Goal: Communication & Community: Answer question/provide support

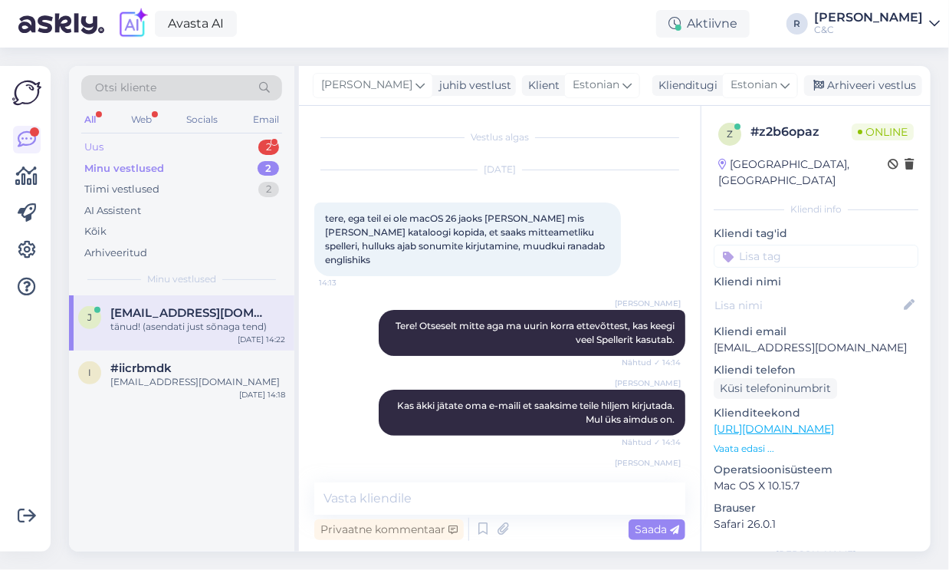
scroll to position [115, 0]
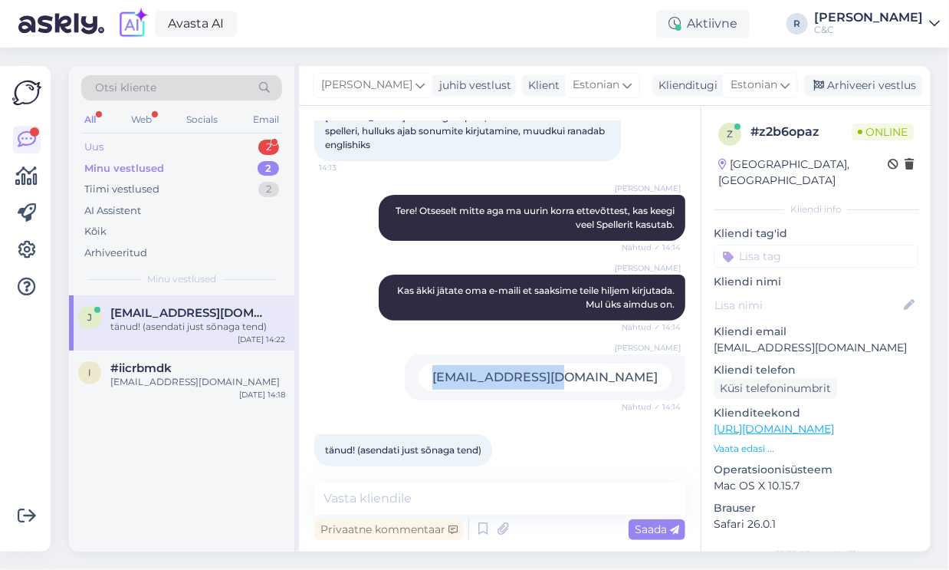
click at [211, 148] on div "Uus 2" at bounding box center [181, 146] width 201 height 21
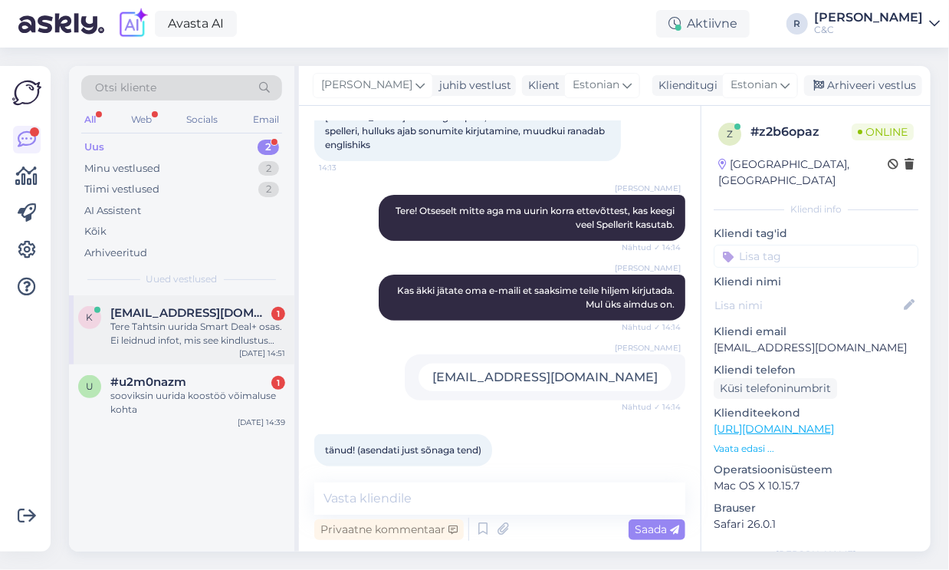
click at [158, 314] on span "[EMAIL_ADDRESS][DOMAIN_NAME]" at bounding box center [189, 313] width 159 height 14
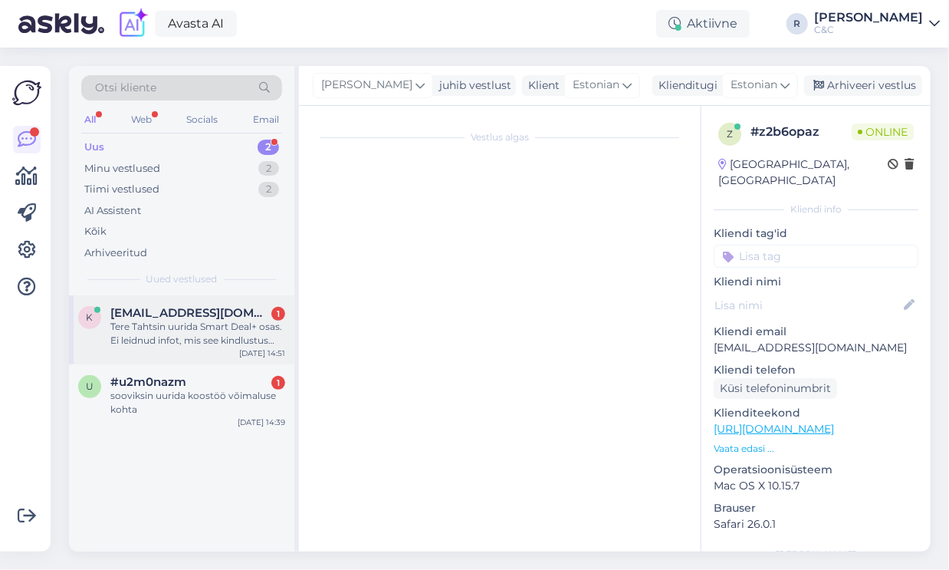
scroll to position [0, 0]
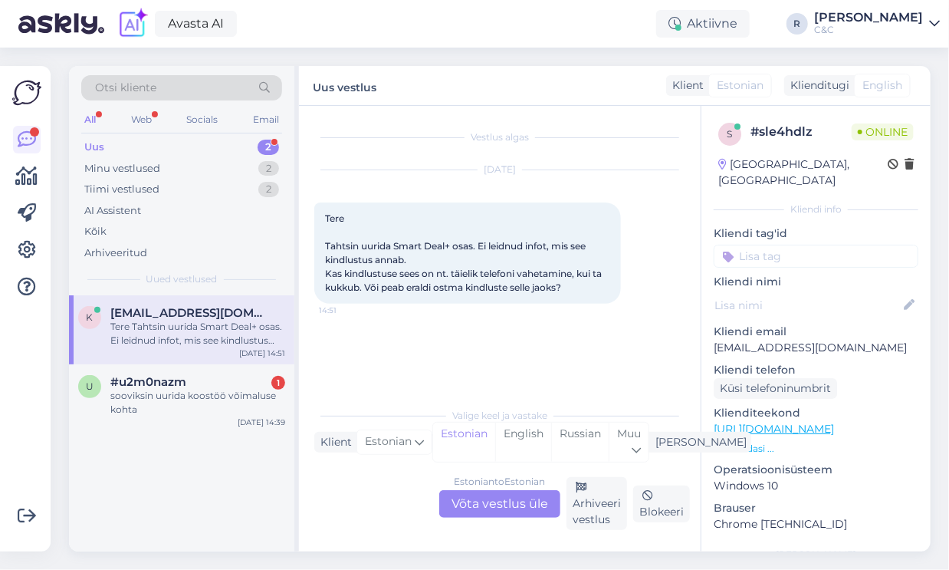
click at [473, 497] on div "Estonian to Estonian Võta vestlus üle" at bounding box center [499, 504] width 121 height 28
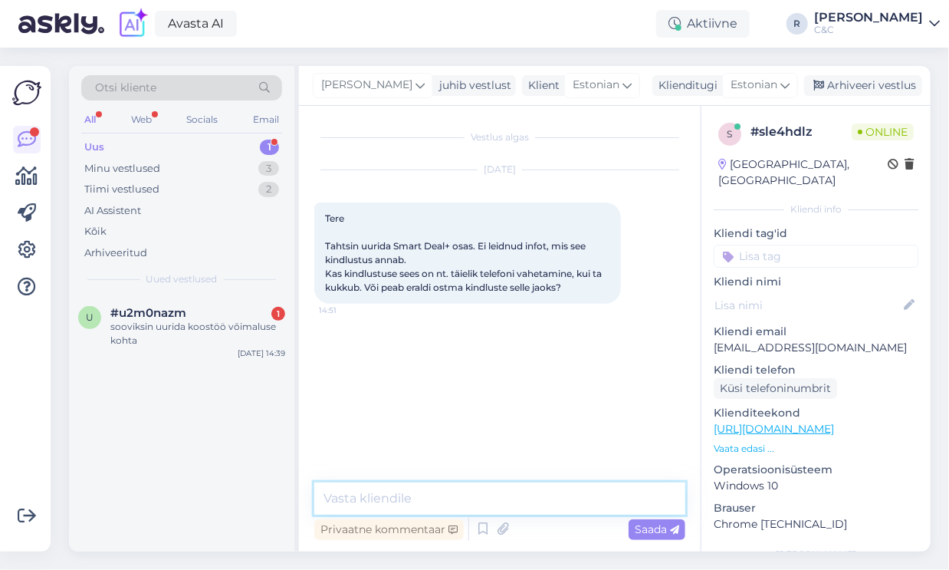
click at [437, 486] on textarea at bounding box center [499, 498] width 371 height 32
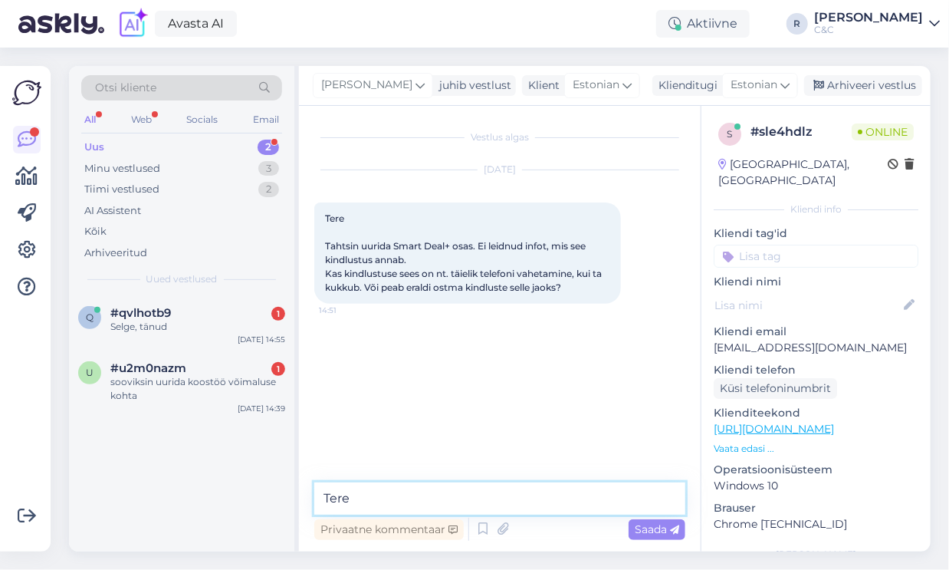
type textarea "Tere!"
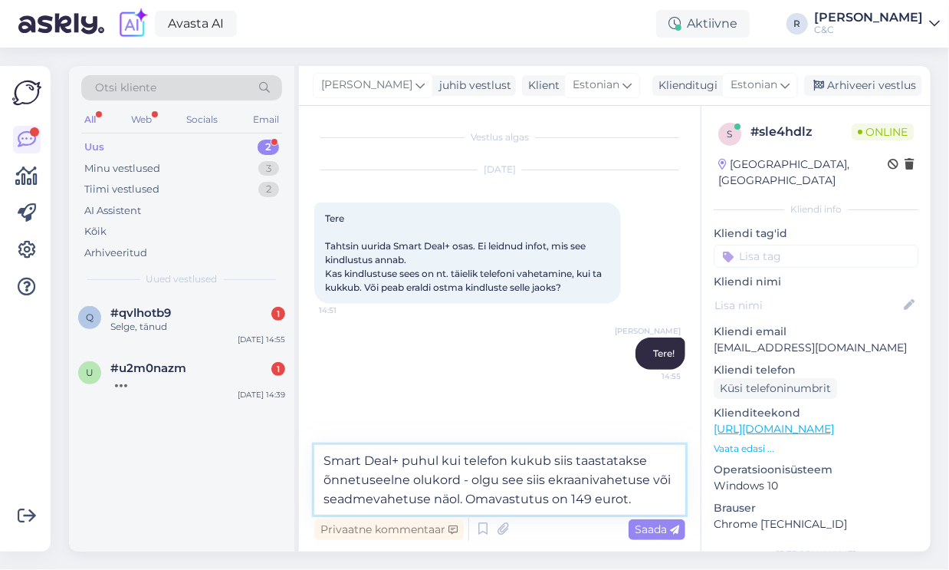
type textarea "Smart Deal+ puhul kui telefon kukub siis taastatakse õnnetuseelne olukord - olg…"
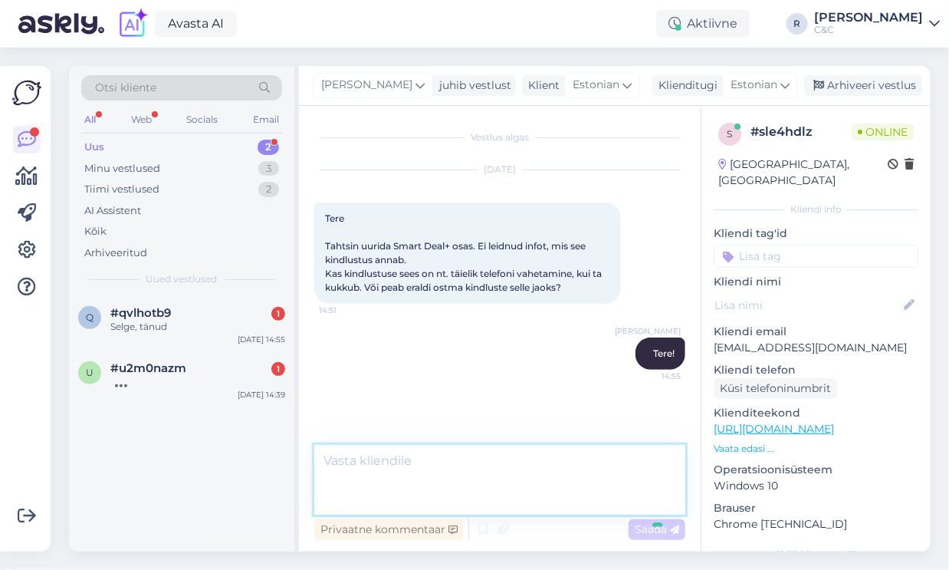
scroll to position [11, 0]
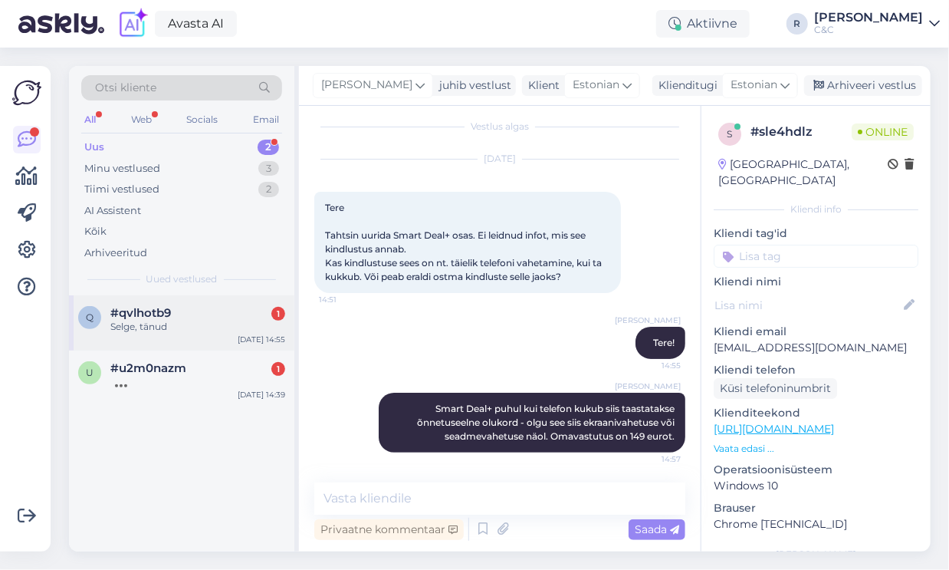
click at [241, 331] on div "Selge, tänud" at bounding box center [197, 327] width 175 height 14
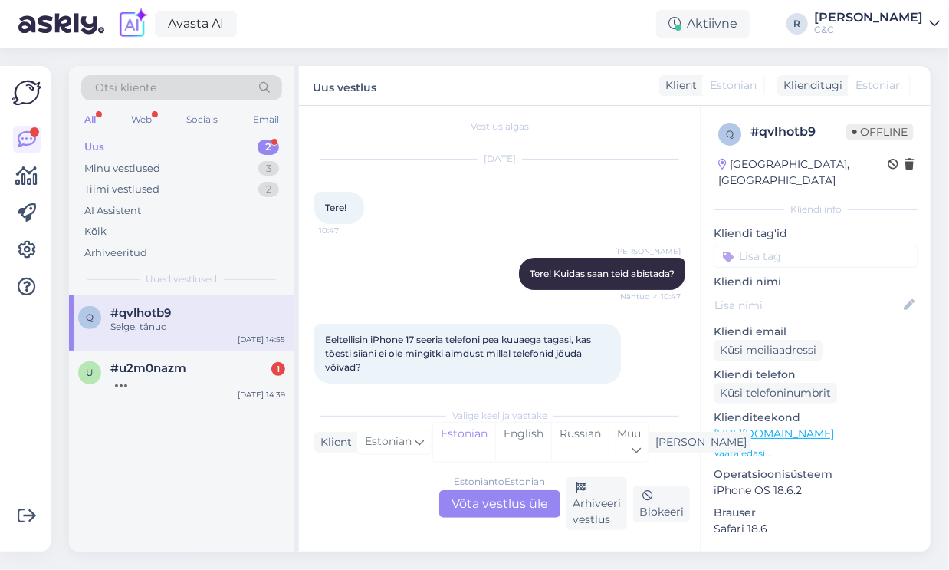
scroll to position [308, 0]
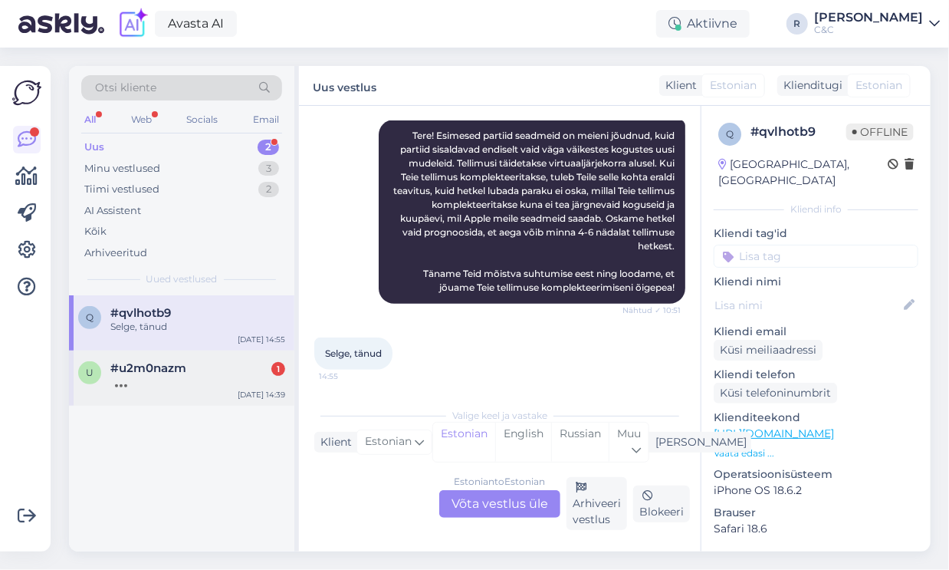
click at [228, 371] on div "#u2m0nazm 1" at bounding box center [197, 368] width 175 height 14
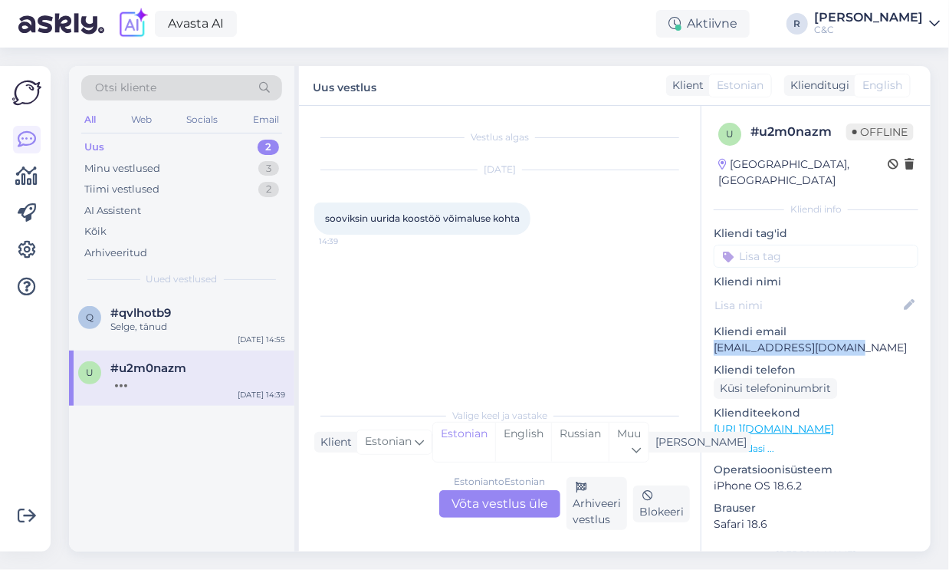
drag, startPoint x: 832, startPoint y: 332, endPoint x: 711, endPoint y: 329, distance: 121.1
click at [711, 329] on div "u # u2m0nazm Offline [GEOGRAPHIC_DATA], [GEOGRAPHIC_DATA] Kliendi info Kliendi …" at bounding box center [815, 429] width 229 height 646
copy p "[EMAIL_ADDRESS][DOMAIN_NAME]"
click at [604, 504] on div "Arhiveeri vestlus" at bounding box center [596, 503] width 61 height 53
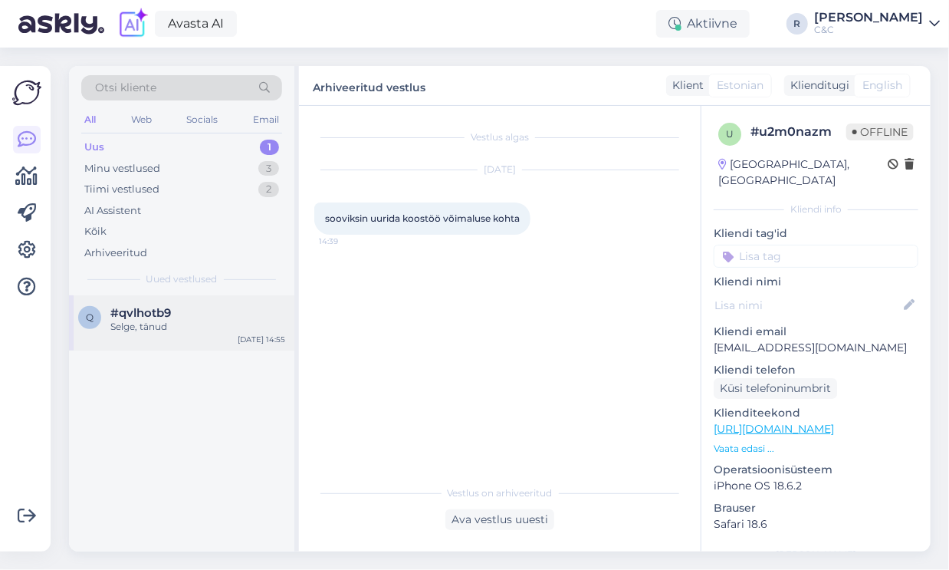
click at [184, 317] on div "#qvlhotb9" at bounding box center [197, 313] width 175 height 14
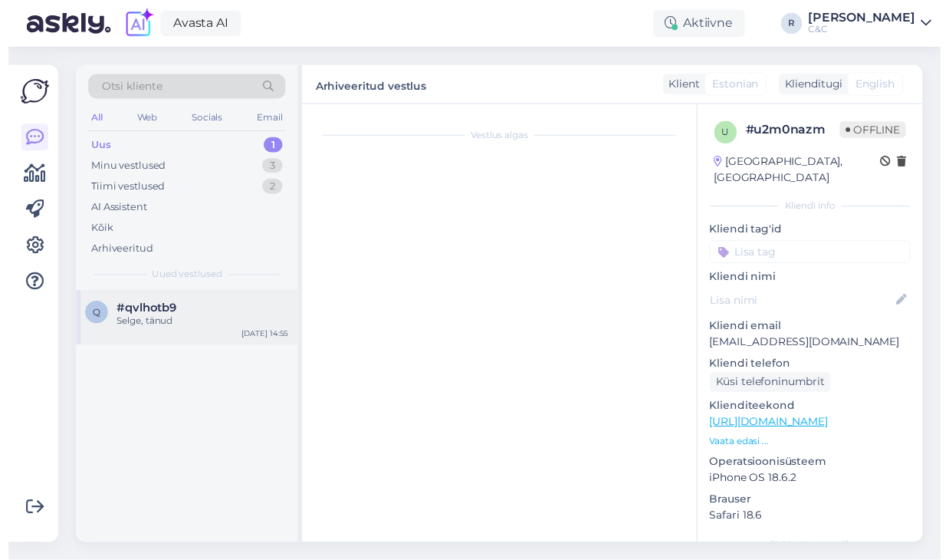
scroll to position [308, 0]
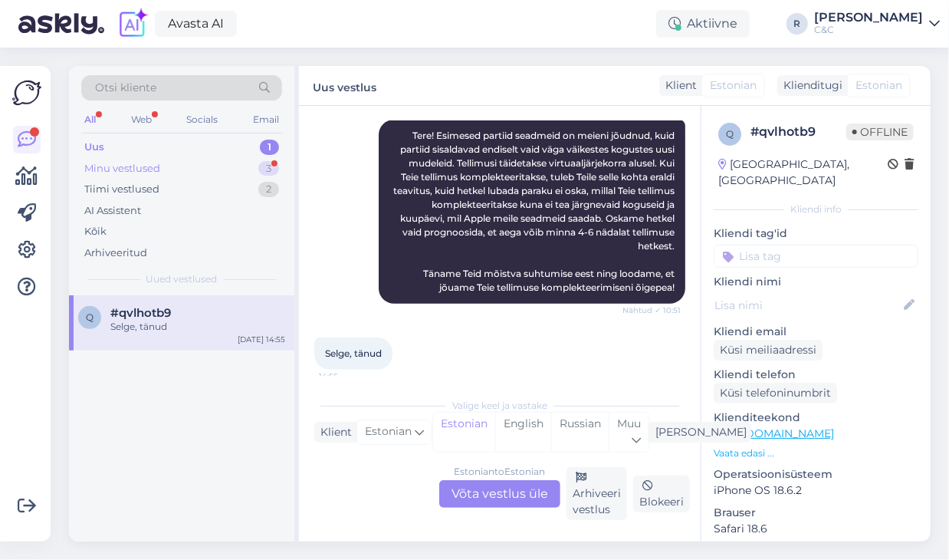
click at [208, 159] on div "Minu vestlused 3" at bounding box center [181, 168] width 201 height 21
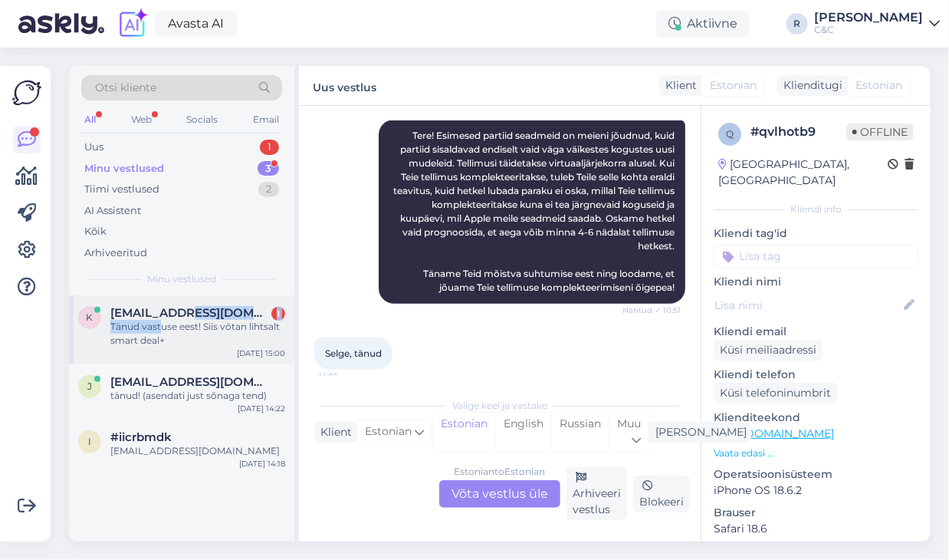
click at [159, 322] on div "[EMAIL_ADDRESS][DOMAIN_NAME] 1 Tänud vastuse eest! Siis võtan lihtsalt smart de…" at bounding box center [197, 326] width 175 height 41
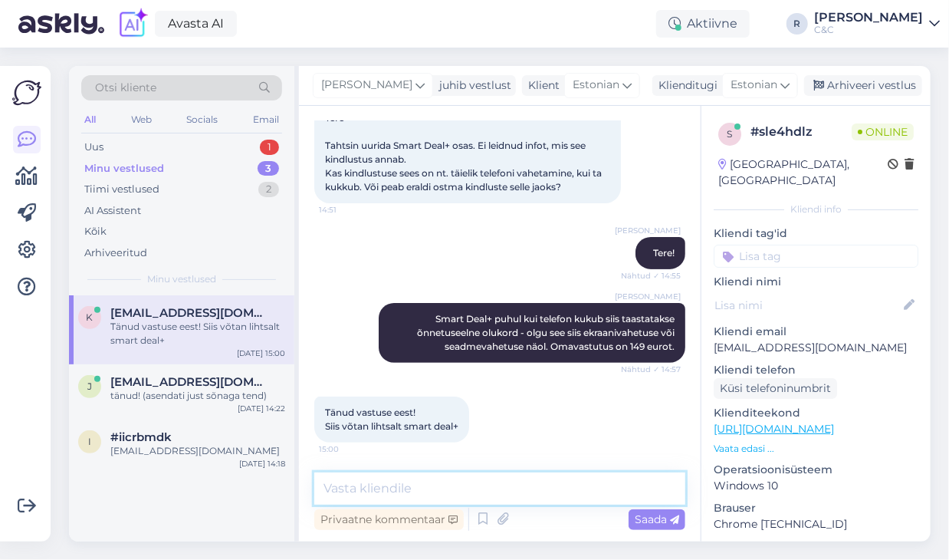
click at [423, 487] on textarea at bounding box center [499, 488] width 371 height 32
click at [421, 494] on textarea at bounding box center [499, 488] width 371 height 32
type textarea "Ikka :)"
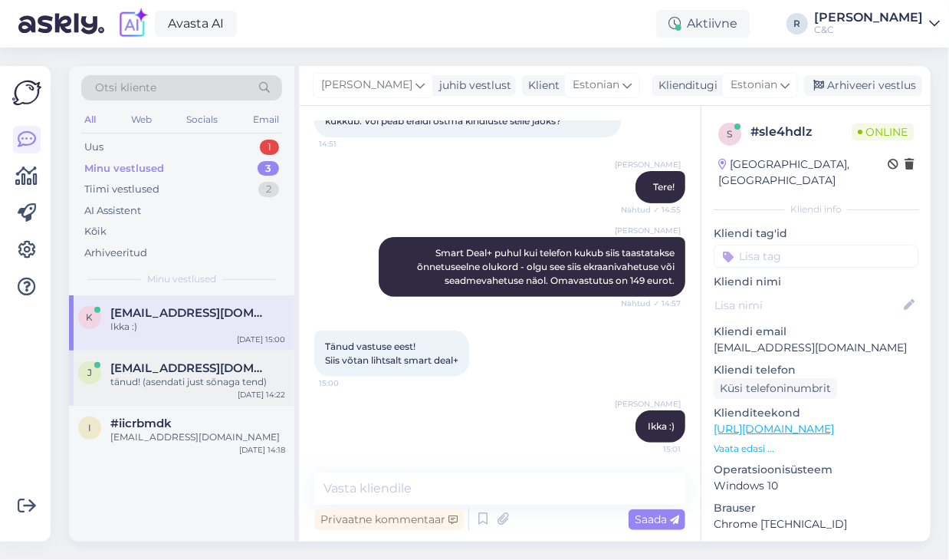
click at [224, 384] on div "tänud! (asendati just sõnaga tend)" at bounding box center [197, 382] width 175 height 14
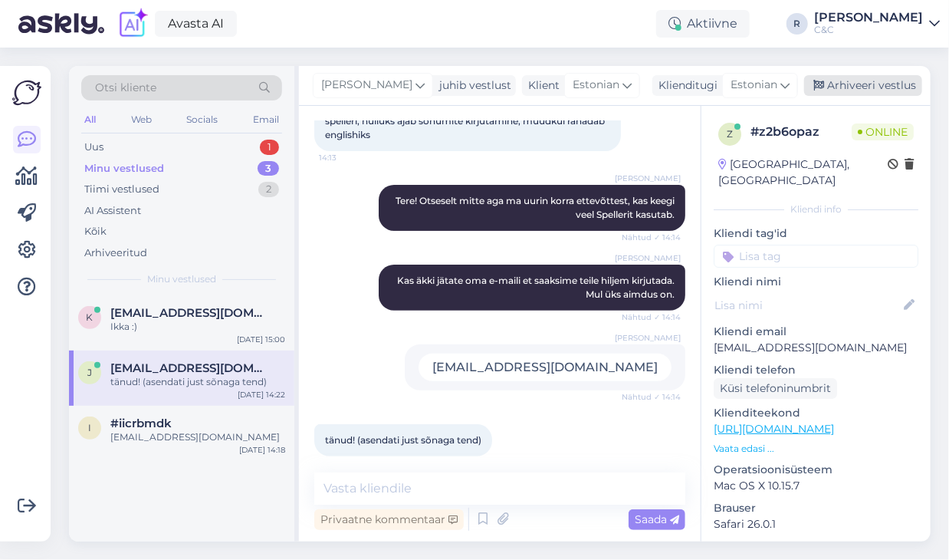
click at [842, 89] on div "Arhiveeri vestlus" at bounding box center [863, 85] width 118 height 21
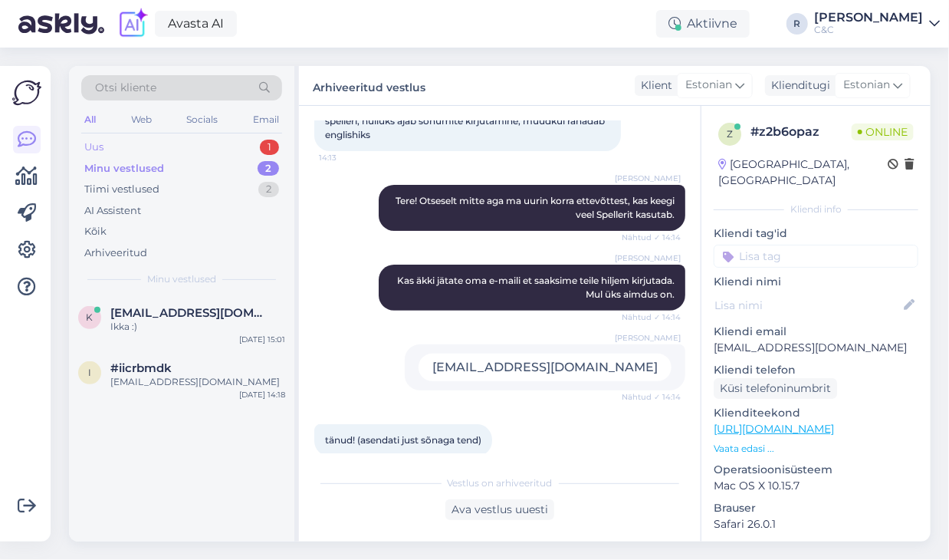
click at [264, 141] on div "1" at bounding box center [269, 147] width 19 height 15
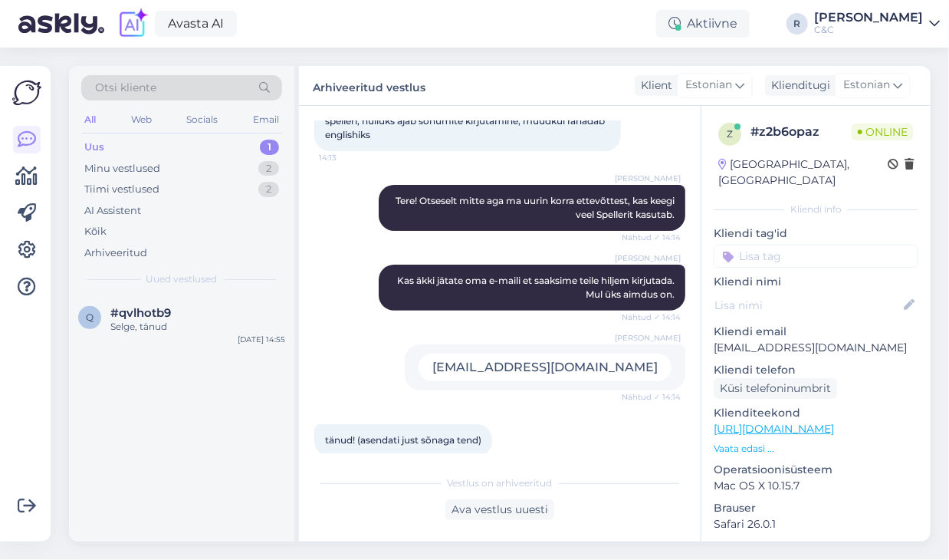
click at [205, 313] on div "#qvlhotb9" at bounding box center [197, 313] width 175 height 14
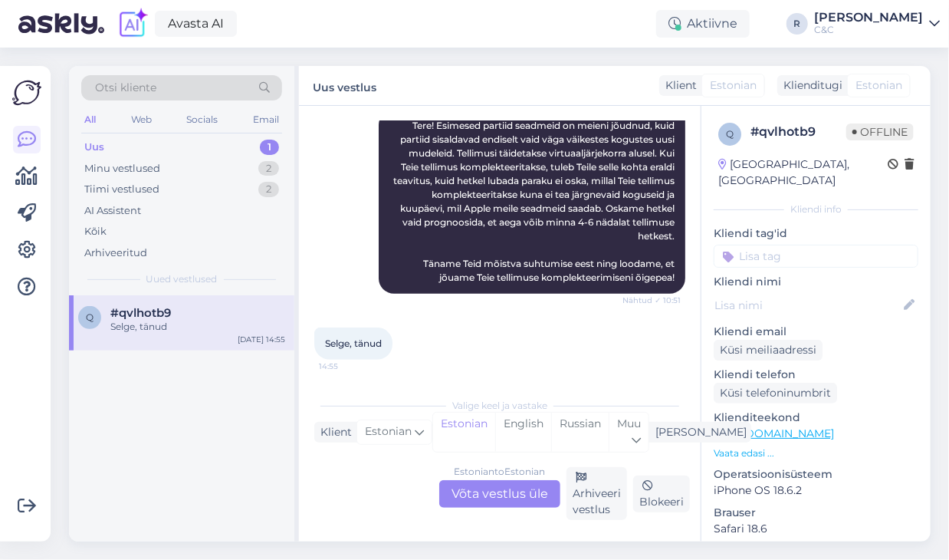
click at [501, 497] on div "Estonian to Estonian Võta vestlus üle" at bounding box center [499, 494] width 121 height 28
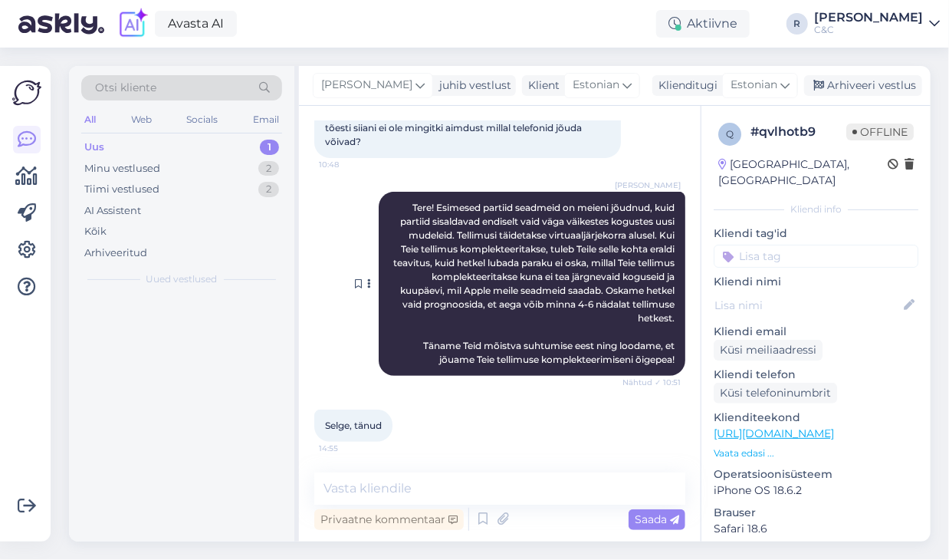
scroll to position [235, 0]
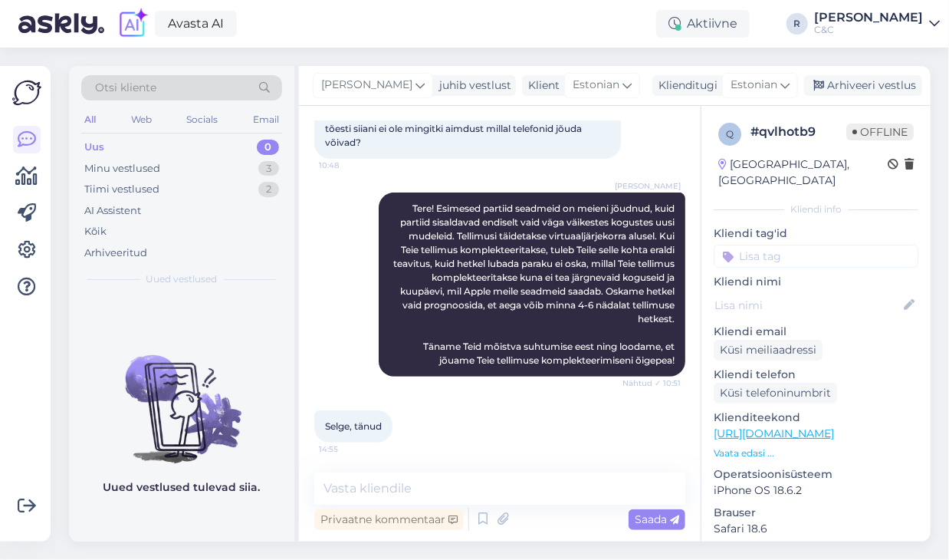
click at [839, 97] on div "[PERSON_NAME] juhib vestlust Klient Estonian Klienditugi Estonian es Chinese Es…" at bounding box center [615, 86] width 632 height 40
click at [840, 90] on div "Arhiveeri vestlus" at bounding box center [863, 85] width 118 height 21
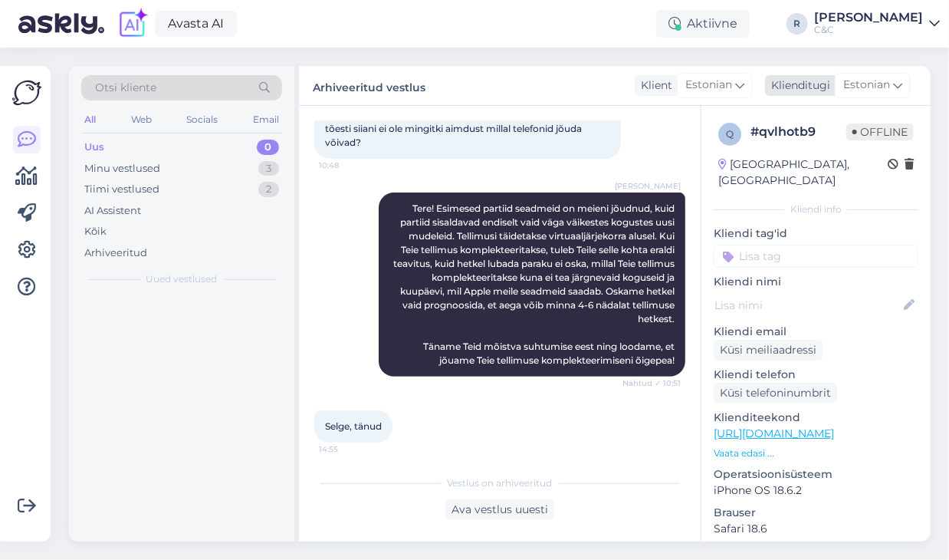
scroll to position [241, 0]
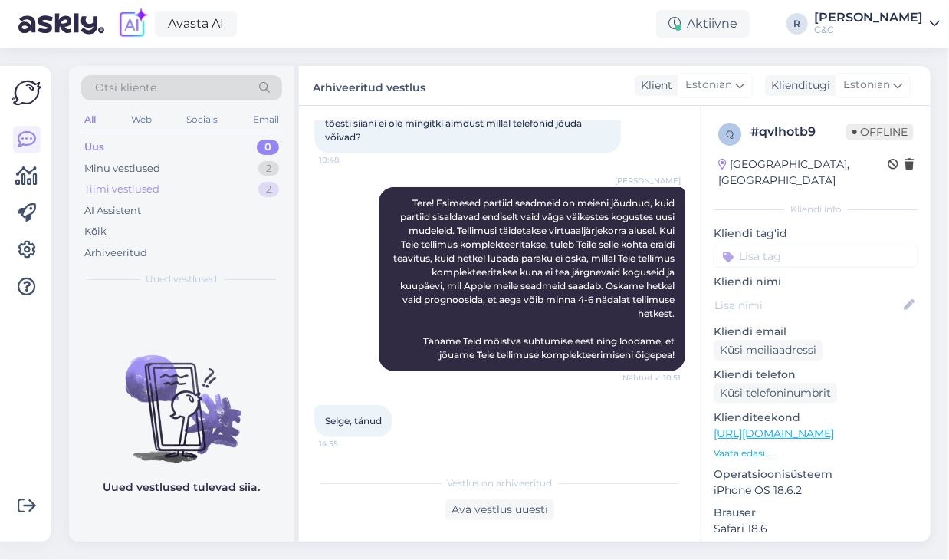
click at [254, 182] on div "Tiimi vestlused 2" at bounding box center [181, 189] width 201 height 21
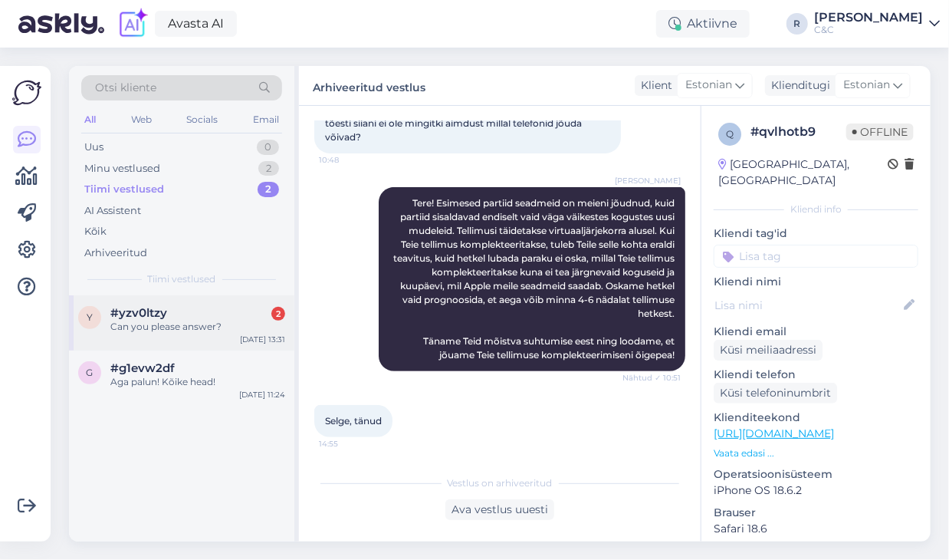
click at [199, 322] on div "Can you please answer?" at bounding box center [197, 327] width 175 height 14
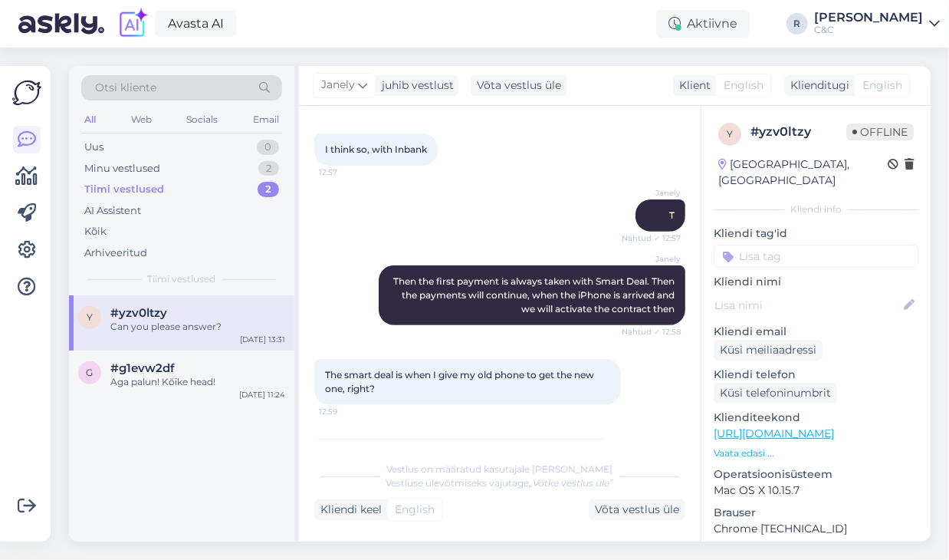
scroll to position [460, 0]
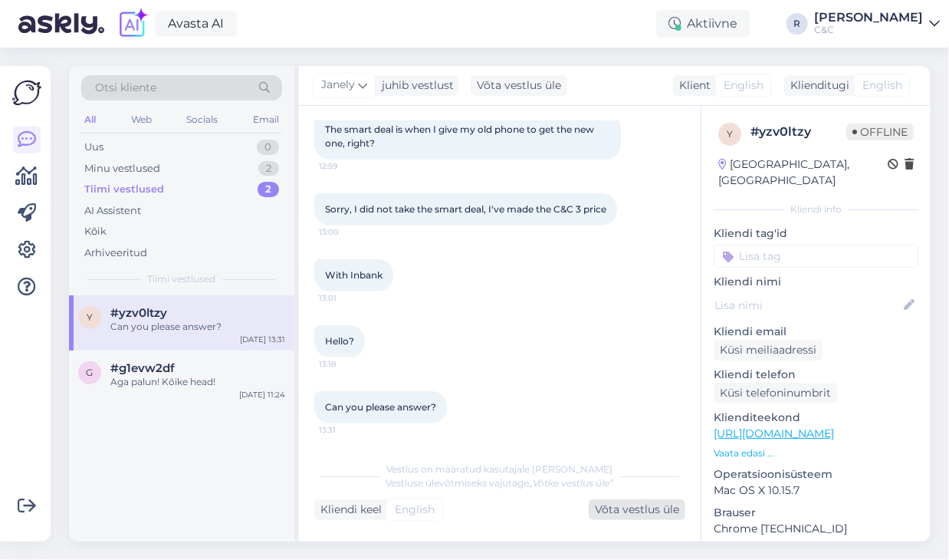
click at [612, 501] on div "Võta vestlus üle" at bounding box center [637, 509] width 97 height 21
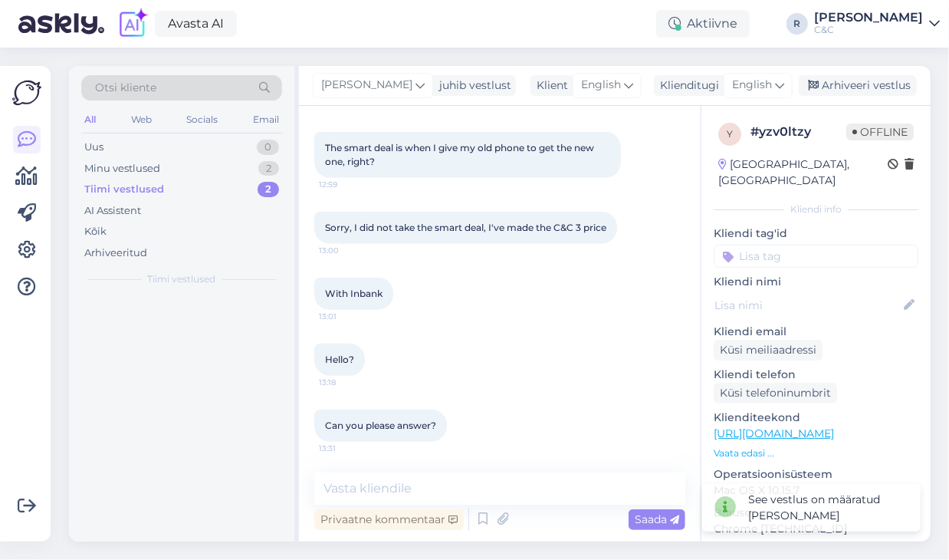
scroll to position [441, 0]
click at [463, 465] on div "Vestlus algas [DATE] Why am I being charge the first payment of the iphone if I…" at bounding box center [500, 323] width 402 height 435
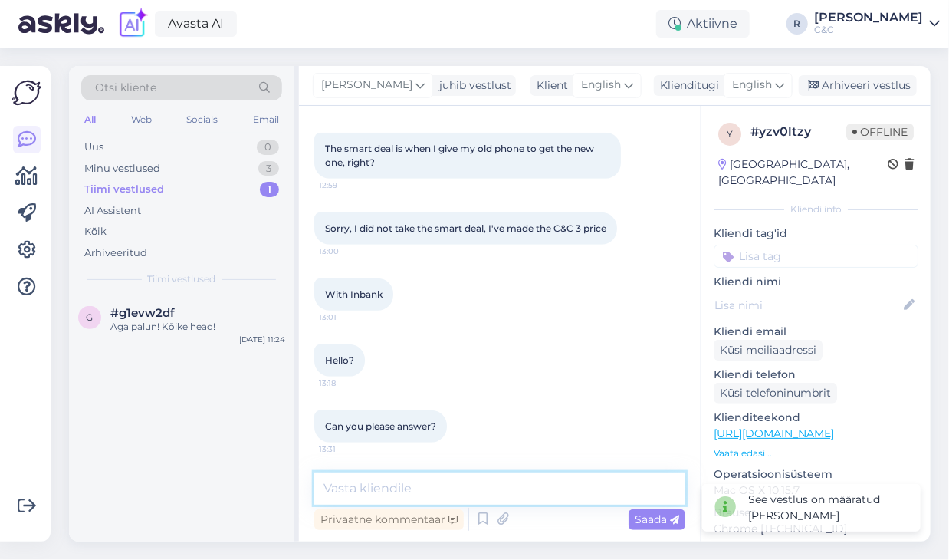
click at [459, 481] on textarea at bounding box center [499, 488] width 371 height 32
type textarea "Hello!"
drag, startPoint x: 457, startPoint y: 487, endPoint x: 286, endPoint y: 474, distance: 171.4
click at [282, 475] on div "Otsi kliente All Web Socials Email Uus 0 Minu vestlused 3 Tiimi vestlused 1 AI …" at bounding box center [500, 303] width 862 height 475
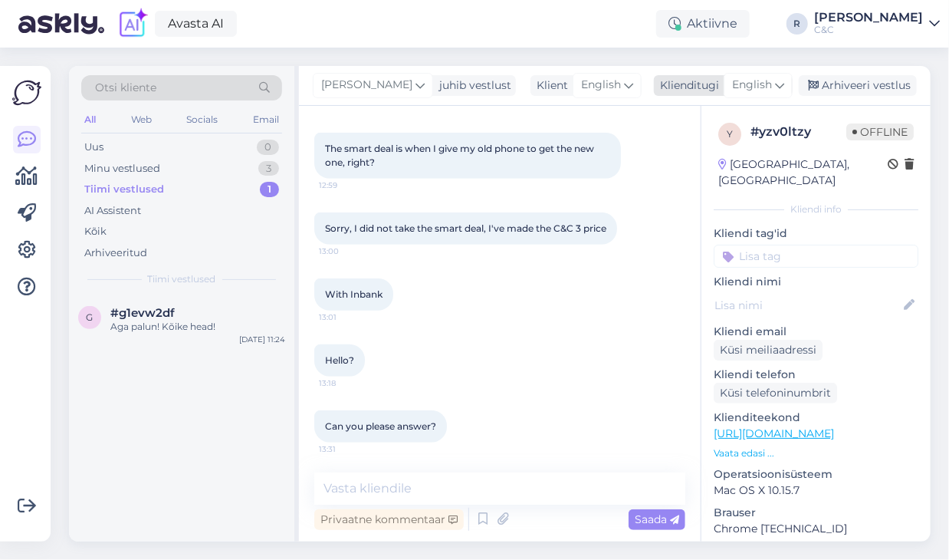
click at [748, 84] on span "English" at bounding box center [752, 85] width 40 height 17
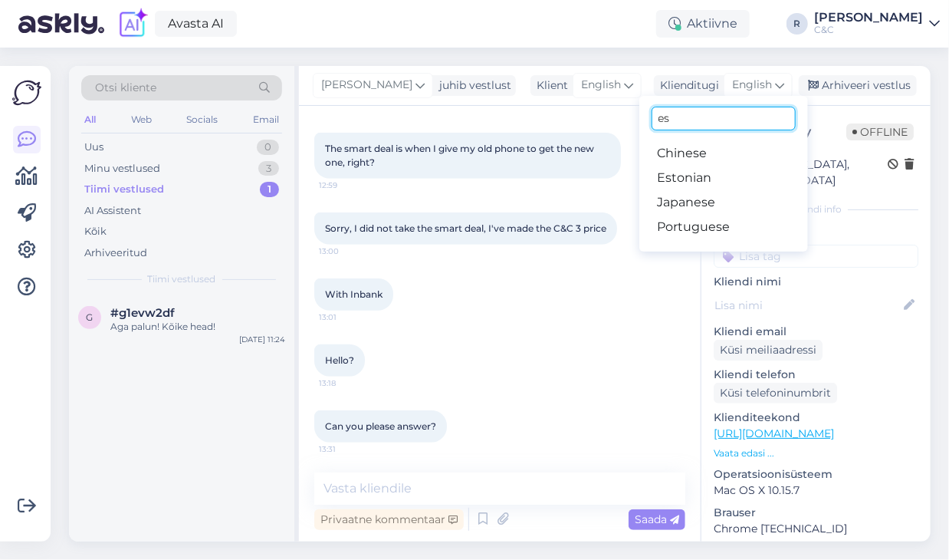
click at [710, 117] on input "es" at bounding box center [724, 119] width 144 height 24
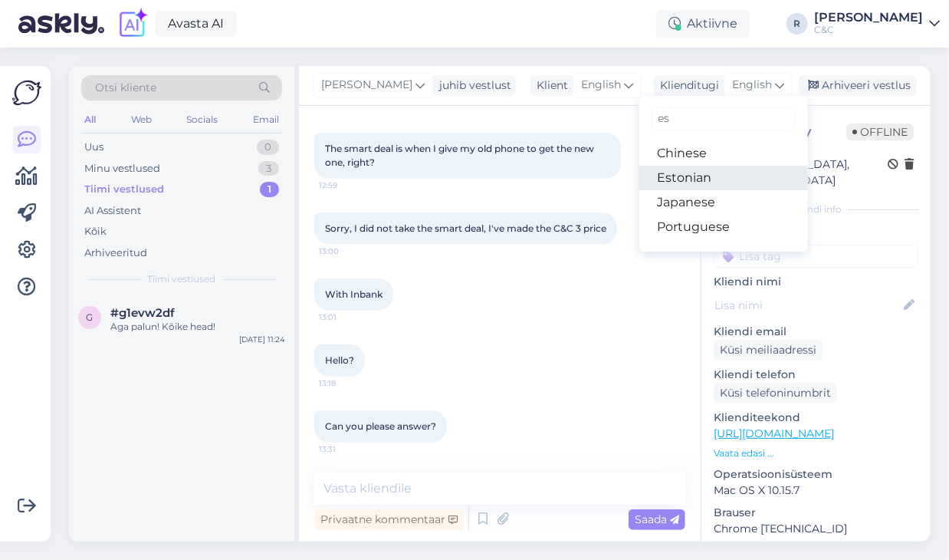
click at [701, 176] on link "Estonian" at bounding box center [723, 178] width 169 height 25
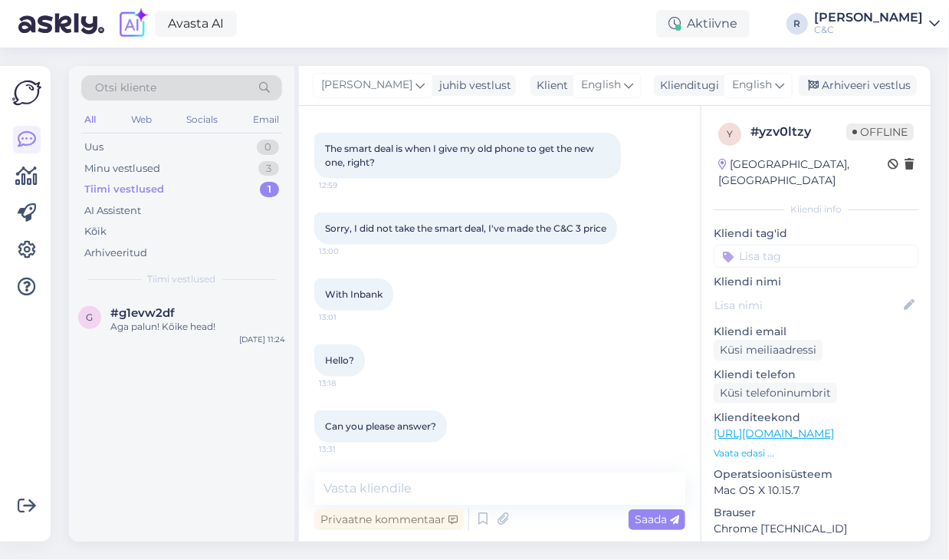
scroll to position [506, 0]
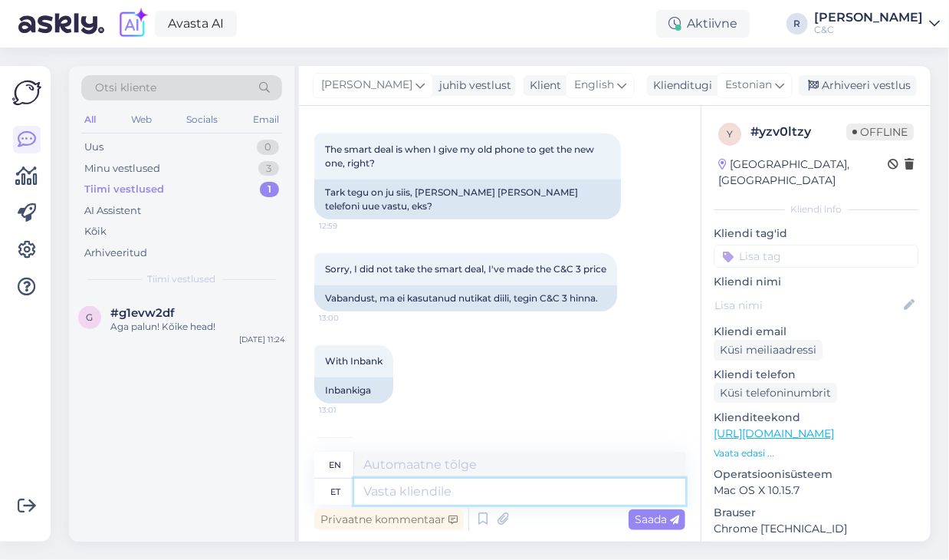
click at [430, 486] on textarea at bounding box center [519, 491] width 331 height 26
type textarea "Tere!"
type textarea "Hello!"
type textarea "Tere! Vabandust pi"
type textarea "Hello! Sorry."
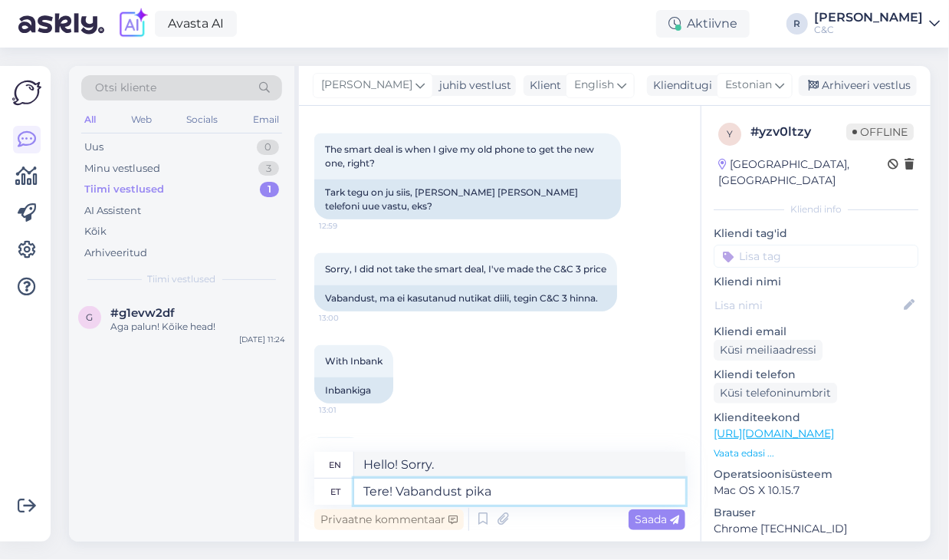
type textarea "Tere! Vabandust pika"
type textarea "Hello! Sorry for the long delay."
type textarea "Tere! Vabandust pika ooteaja pär"
type textarea "Hello! Sorry for the long wait."
type textarea "Tere! Vabandust pika ooteaja pärast. Kui o"
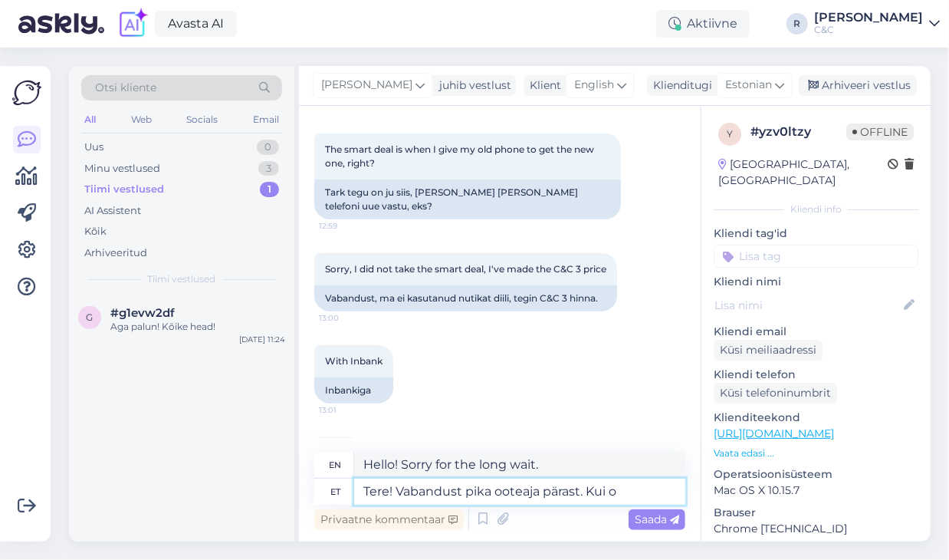
type textarea "Hello! Sorry for the long wait. If"
type textarea "Tere! Vabandust pika ooteaja pärast. [PERSON_NAME] vor"
type textarea "Hello! Sorry for the long wait. If you are"
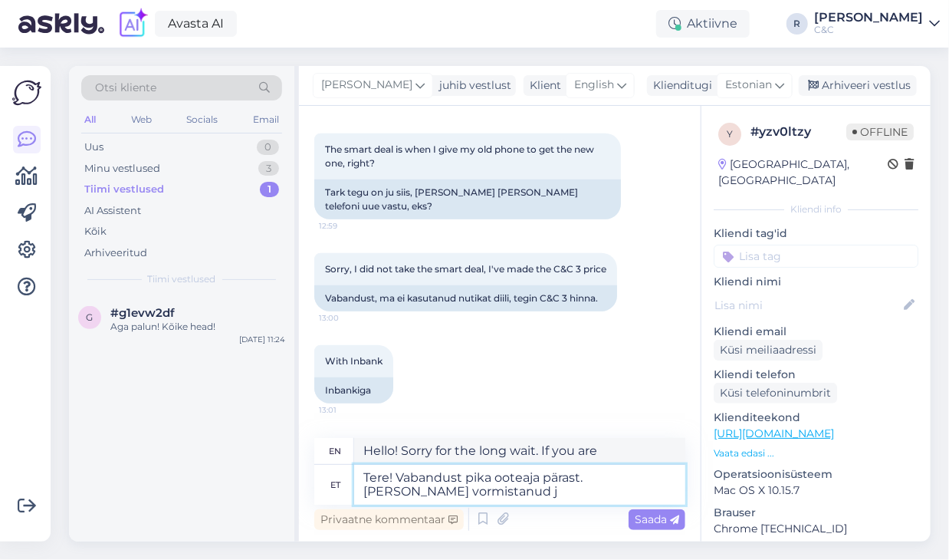
type textarea "Tere! Vabandust pika ooteaja pärast. [PERSON_NAME] vormistanud [PERSON_NAME]"
type textarea "Hello! Sorry for the long wait. If you have completed"
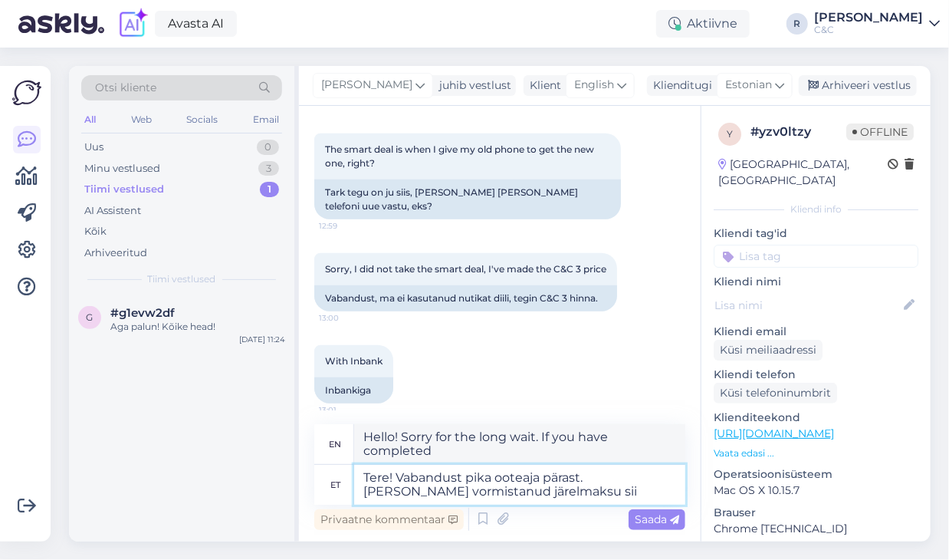
type textarea "Tere! Vabandust pika ooteaja pärast. [PERSON_NAME] vormistanud järelmaksu siis"
type textarea "Hello! Sorry for the long wait. If you have completed the installment payment"
type textarea "Tere! Vabandust pika ooteaja pärast. [PERSON_NAME] vormistanud järelmaksu siis …"
type textarea "Hello! Sorry for the long wait. If you have completed the installment payment,"
type textarea "Tere! Vabandust pika ooteaja pärast. [PERSON_NAME] vormistanud järelmaksu siis …"
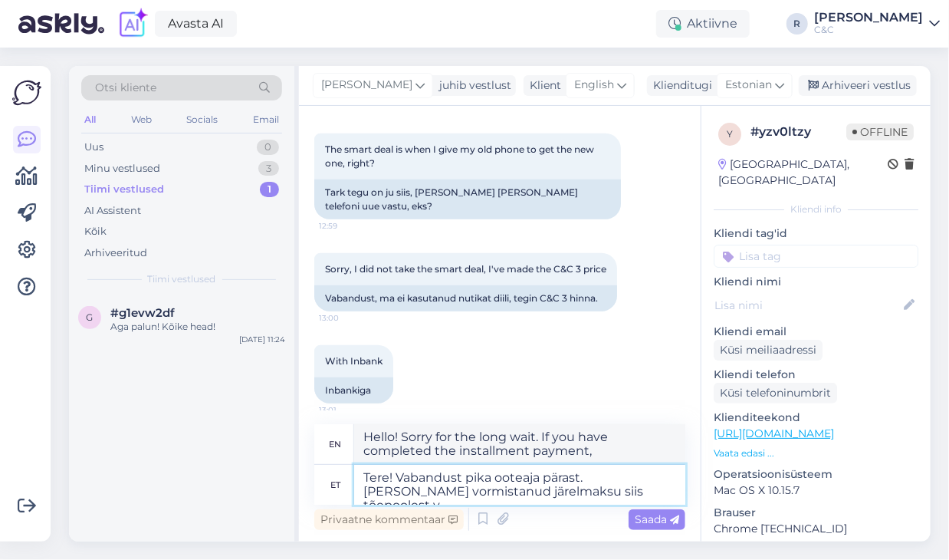
type textarea "Hello! Sorry for the long wait. If you have made an installment payment, then i…"
type textarea "Tere! Vabandust pika ooteaja pärast. [PERSON_NAME] vormistanud järelmaksu siis …"
type textarea "Hello! Sorry for the long wait. If you have completed the installment payment, …"
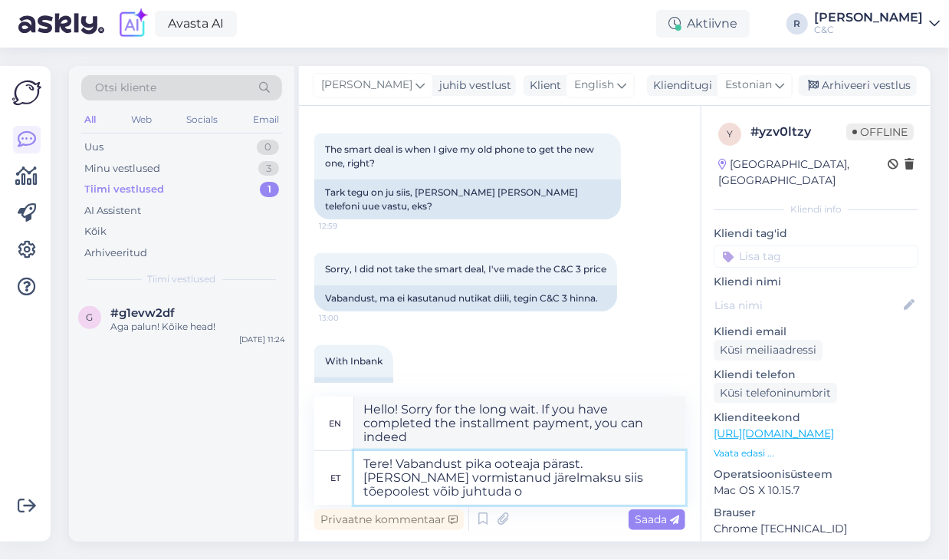
type textarea "Tere! Vabandust pika ooteaja pärast. [PERSON_NAME] vormistanud järelmaksu siis …"
type textarea "Hello! Sorry for the long wait. If you have made an installment payment, it can…"
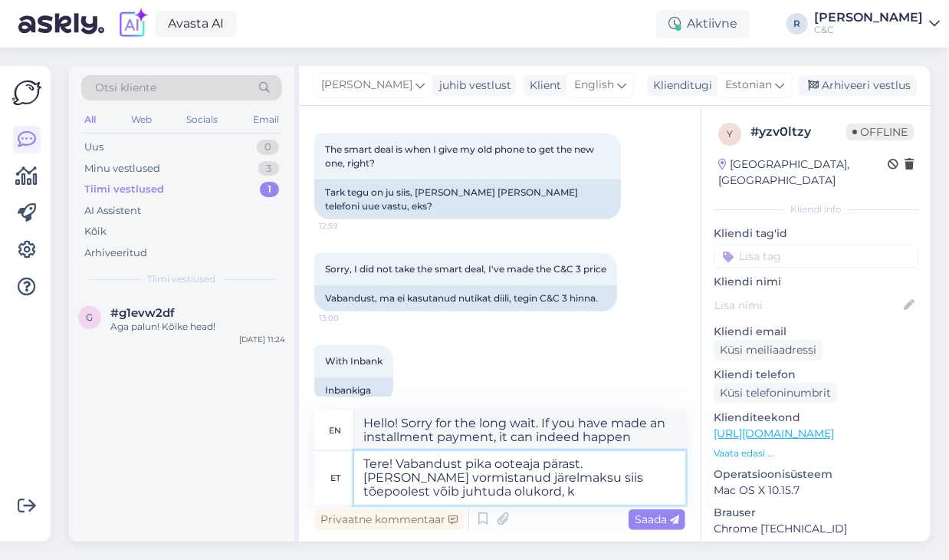
type textarea "Tere! Vabandust pika ooteaja pärast. [PERSON_NAME] vormistanud järelmaksu siis …"
type textarea "Hello! Sorry for the long wait. If you have made an installment payment, a situ…"
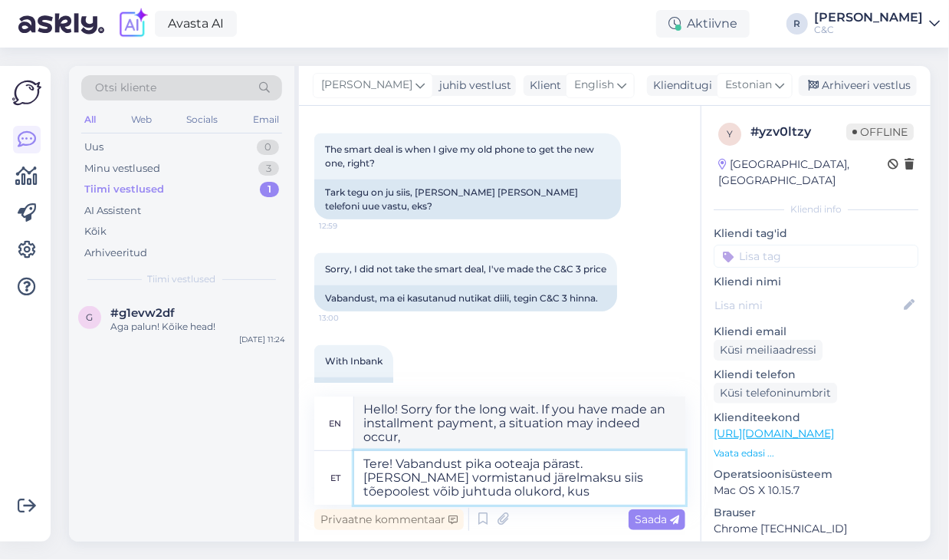
type textarea "Tere! Vabandust pika ooteaja pärast. [PERSON_NAME] vormistanud järelmaksu siis …"
type textarea "Hello! Sorry for the long wait. If you have made an installment payment, a situ…"
type textarea "Tere! Vabandust pika ooteaja pärast. [PERSON_NAME] vormistanud järelmaksu siis …"
type textarea "Hello! Sorry for the long wait. If you have arranged an installment payment, it…"
type textarea "Tere! Vabandust pika ooteaja pärast. [PERSON_NAME] vormistanud järelmaksu siis …"
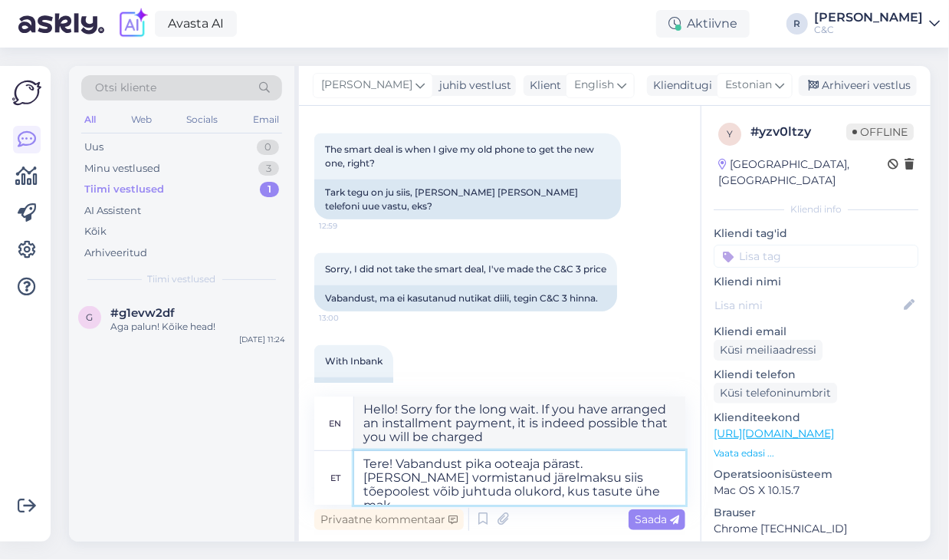
type textarea "Hello! Sorry for the long wait. If you have made an installment payment, it may…"
type textarea "Tere! Vabandust pika ooteaja pärast. [PERSON_NAME] vormistanud järelmaksu siis …"
type textarea "Hello! Sorry for the long wait. If you have arranged an installment payment, it…"
type textarea "Tere! Vabandust pika ooteaja pärast. [PERSON_NAME] vormistanud järelmaksu siis …"
type textarea "Hello! Sorry for the long wait. If you have arranged an installment payment, it…"
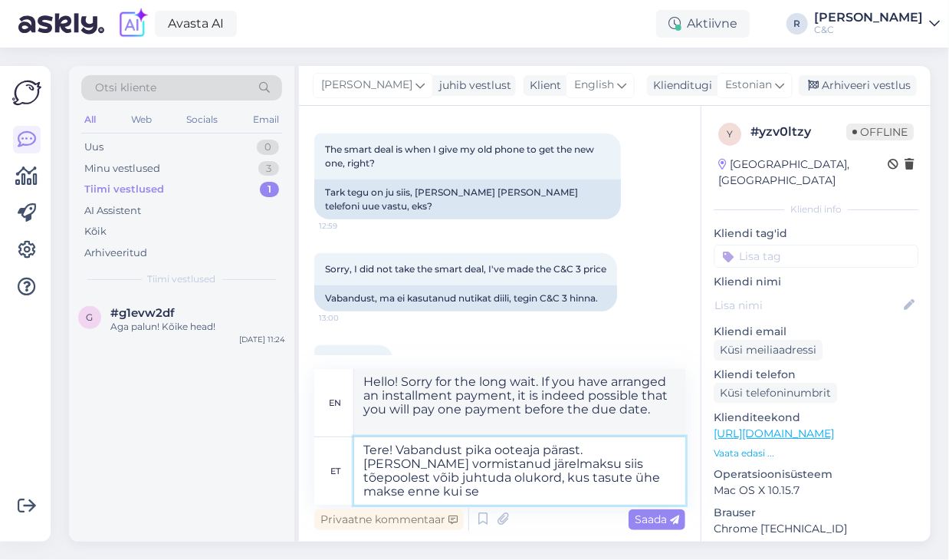
type textarea "Tere! Vabandust pika ooteaja pärast. [PERSON_NAME] vormistanud järelmaksu siis …"
type textarea "Hello! Sorry for the long wait. If you have arranged an installment payment, it…"
type textarea "Tere! Vabandust pika ooteaja pärast. [PERSON_NAME] vormistanud järelmaksu siis …"
type textarea "Hello! Sorry for the long wait. If you have signed up for installment payment, …"
type textarea "Tere! Vabandust pika ooteaja pärast. [PERSON_NAME] vormistanud järelmaksu siis …"
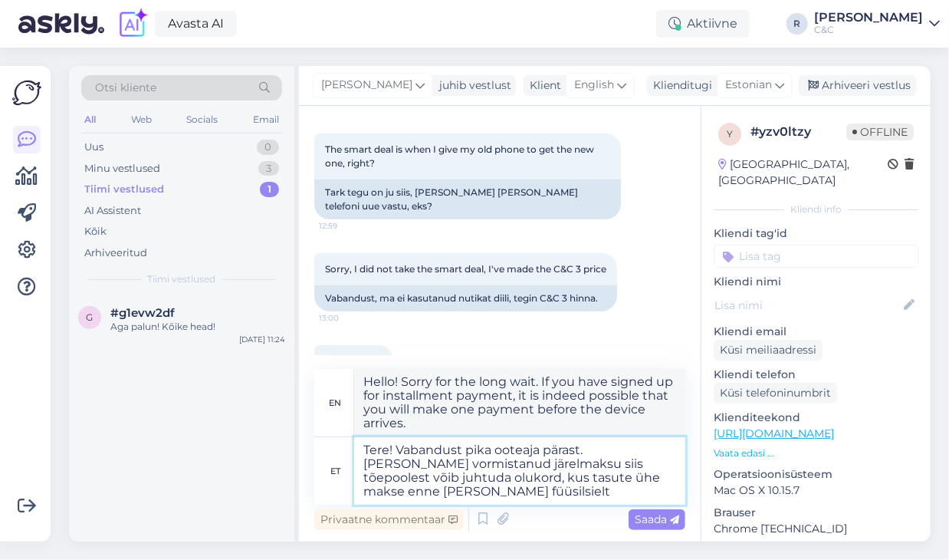
type textarea "Hello! Sorry for the long wait. If you have signed up for installment payment, …"
type textarea "Tere! Vabandust pika ooteaja pärast. [PERSON_NAME] vormistanud järelmaksu siis …"
type textarea "Hello! Sorry for the long wait. If you have signed up for installment payment, …"
type textarea "Tere! Vabandust pika ooteaja pärast. [PERSON_NAME] vormistanud järelmaksu siis …"
type textarea "Hello! Sorry for the long wait. If you have arranged an installment payment, it…"
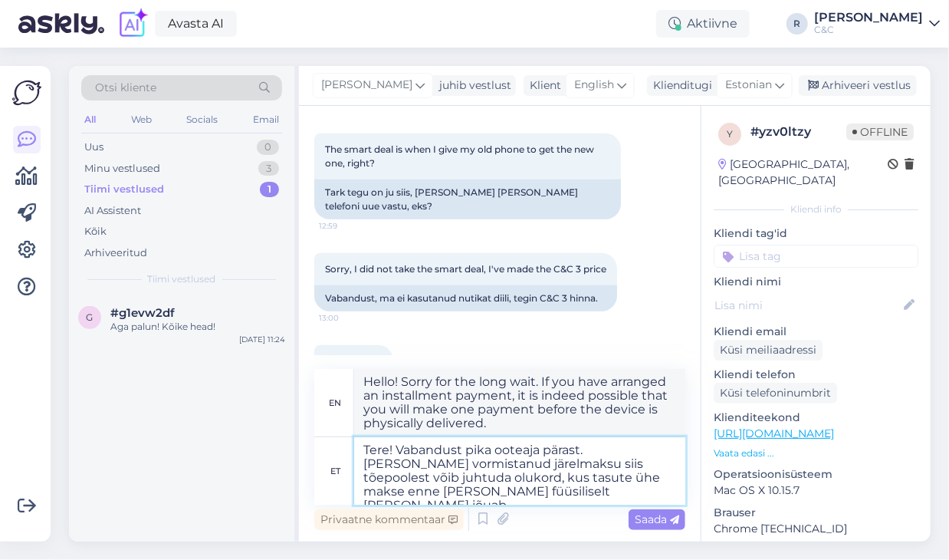
type textarea "Tere! Vabandust pika ooteaja pärast. [PERSON_NAME] vormistanud järelmaksu siis …"
type textarea "Hello! Sorry for the long wait. If you have arranged an installment payment, it…"
type textarea "Tere! Vabandust pika ooteaja pärast. [PERSON_NAME] vormistanud järelmaksu siis …"
type textarea "Hello! Sorry for the long wait. If you have arranged an installment payment, it…"
type textarea "Tere! Vabandust pika ooteaja pärast. [PERSON_NAME] vormistanud järelmaksu siis …"
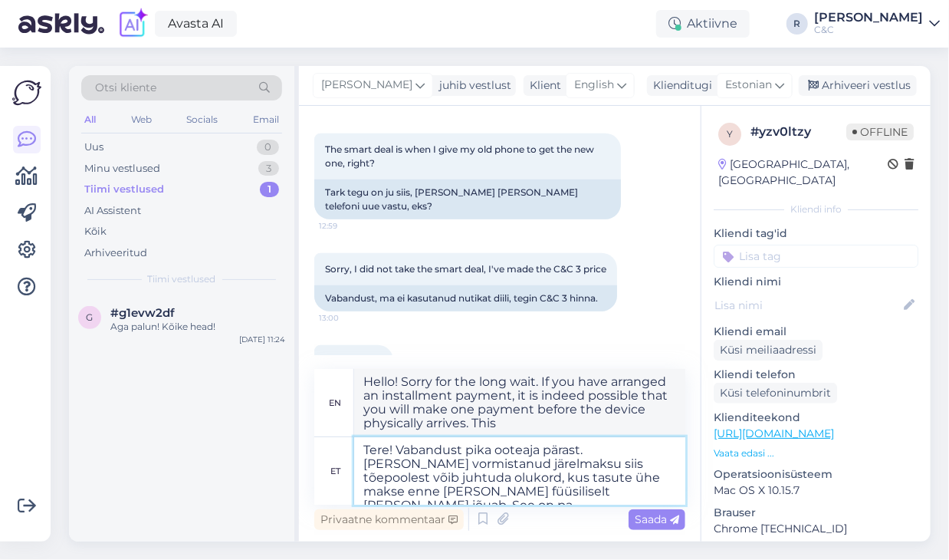
type textarea "Hello! Sorry for the long wait. If you have arranged an installment payment, it…"
type textarea "Tere! Vabandust pika ooteaja pärast. [PERSON_NAME] vormistanud järelmaksu siis …"
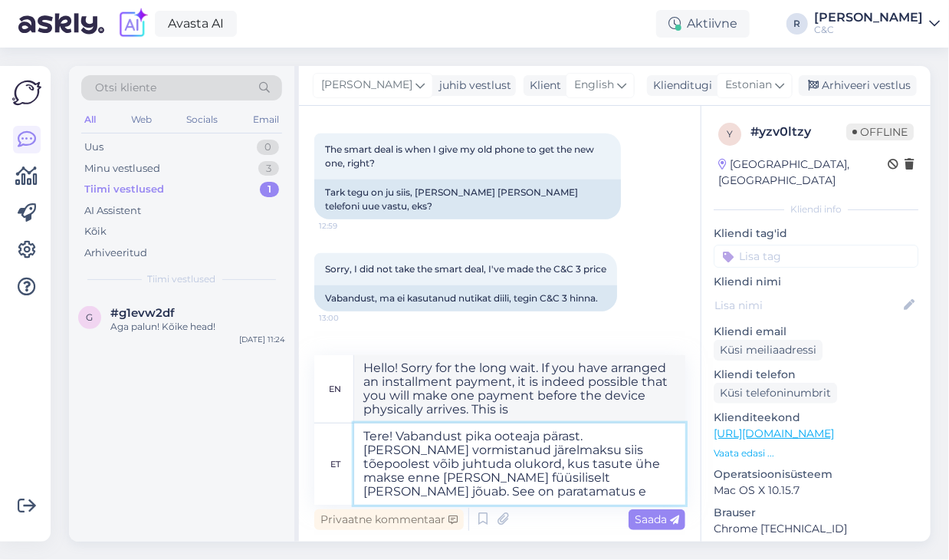
type textarea "Hello! Sorry for the long wait. If you have arranged an installment payment, it…"
type textarea "Tere! Vabandust pika ooteaja pärast. [PERSON_NAME] vormistanud järelmaksu siis …"
type textarea "Hello! Sorry for the long wait. If you have made an installment payment, it is …"
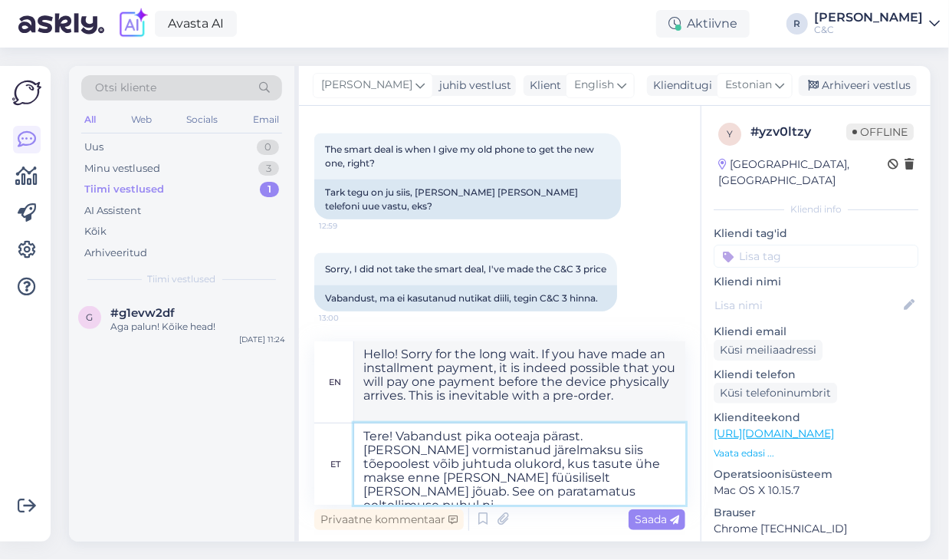
type textarea "Tere! Vabandust pika ooteaja pärast. [PERSON_NAME] vormistanud järelmaksu siis …"
type textarea "Hello! Sorry for the long wait. If you have arranged an installment payment, it…"
type textarea "Tere! Vabandust pika ooteaja pärast. [PERSON_NAME] vormistanud järelmaksu siis …"
type textarea "Hello! Sorry for the long wait. If you have arranged an installment payment, it…"
type textarea "Tere! Vabandust pika ooteaja pärast. [PERSON_NAME] vormistanud järelmaksu siis …"
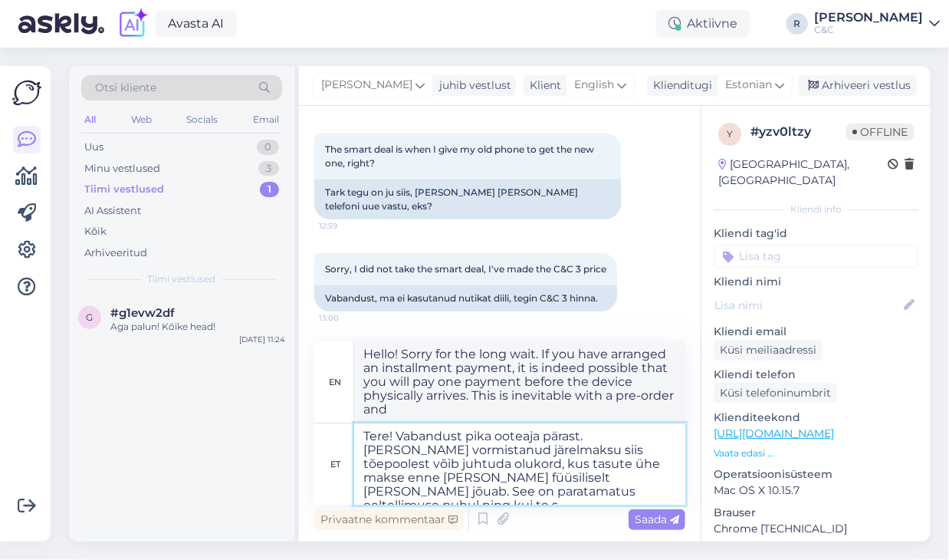
type textarea "Hello! Sorry for the long wait. If you have made an installment payment, it is …"
type textarea "Tere! Vabandust pika ooteaja pärast. [PERSON_NAME] vormistanud järelmaksu siis …"
type textarea "Hello! Sorry for the long wait. If you have made an installment payment, it is …"
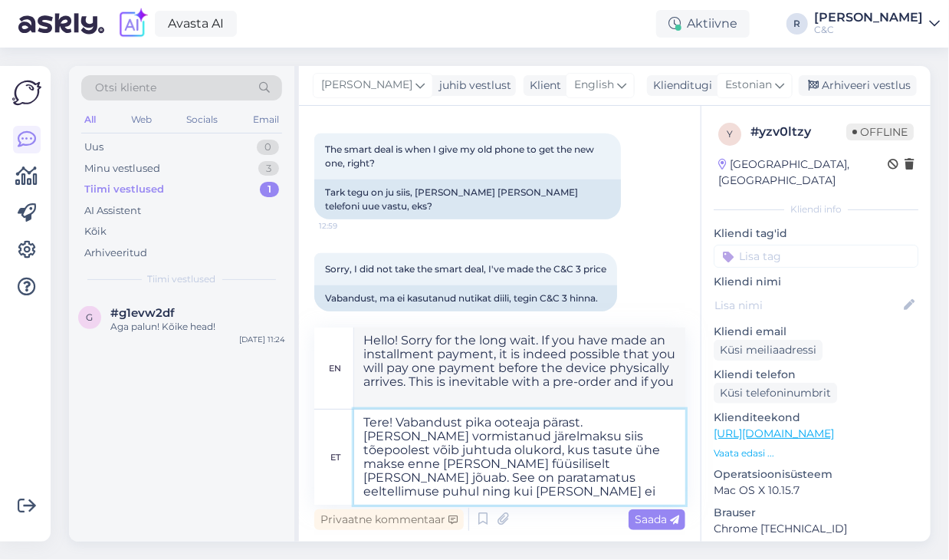
type textarea "Tere! Vabandust pika ooteaja pärast. [PERSON_NAME] vormistanud järelmaksu siis …"
type textarea "Hello! Sorry for the long wait. If you have made an installment payment, it is …"
type textarea "Tere! Vabandust pika ooteaja pärast. [PERSON_NAME] vormistanud järelmaksu siis …"
type textarea "Hello! Sorry for the long wait. If you have made an installment payment, it is …"
type textarea "Tere! Vabandust pika ooteaja pärast. [PERSON_NAME] vormistanud järelmaksu siis …"
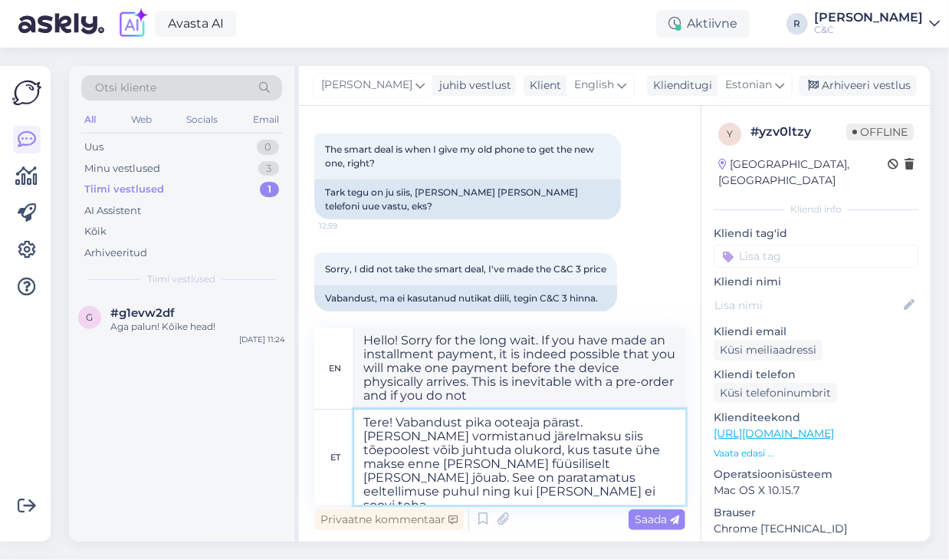
type textarea "Hello! Sorry for the long wait. If you have made an installment payment, it is …"
type textarea "Tere! Vabandust pika ooteaja pärast. [PERSON_NAME] vormistanud järelmaksu siis …"
type textarea "Hello! Sorry for the long wait. If you have made an installment payment, it is …"
type textarea "Tere! Vabandust pika ooteaja pärast. [PERSON_NAME] vormistanud järelmaksu siis …"
type textarea "Hello! Sorry for the long wait. If you have made an installment payment, it is …"
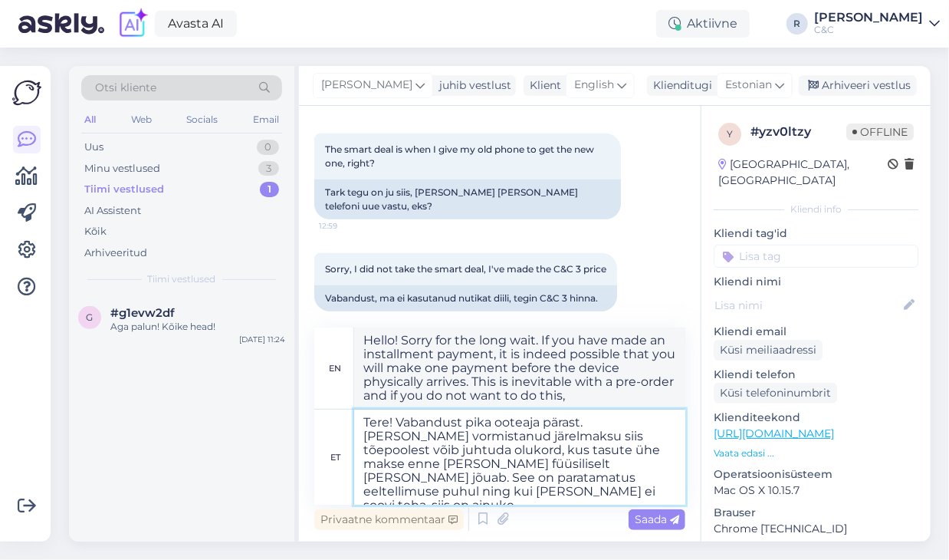
type textarea "Tere! Vabandust pika ooteaja pärast. [PERSON_NAME] vormistanud järelmaksu siis …"
type textarea "Hello! Sorry for the long wait. If you have made an installment payment, it is …"
type textarea "Tere! Vabandust pika ooteaja pärast. [PERSON_NAME] vormistanud järelmaksu siis …"
type textarea "Hello! Sorry for the long wait. If you have made an installment payment, it is …"
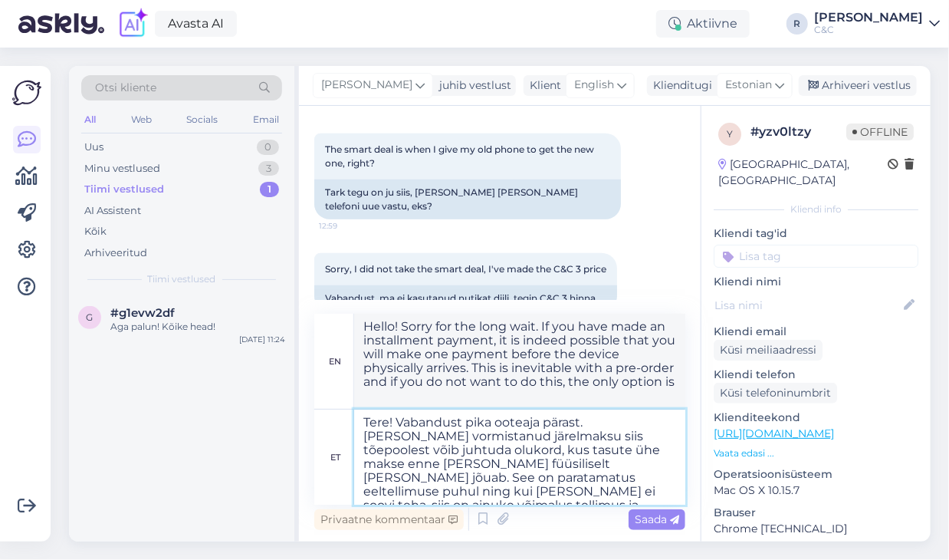
type textarea "Tere! Vabandust pika ooteaja pärast. [PERSON_NAME] vormistanud järelmaksu siis …"
type textarea "Hello! Sorry for the long wait. If you have made an installment payment, it is …"
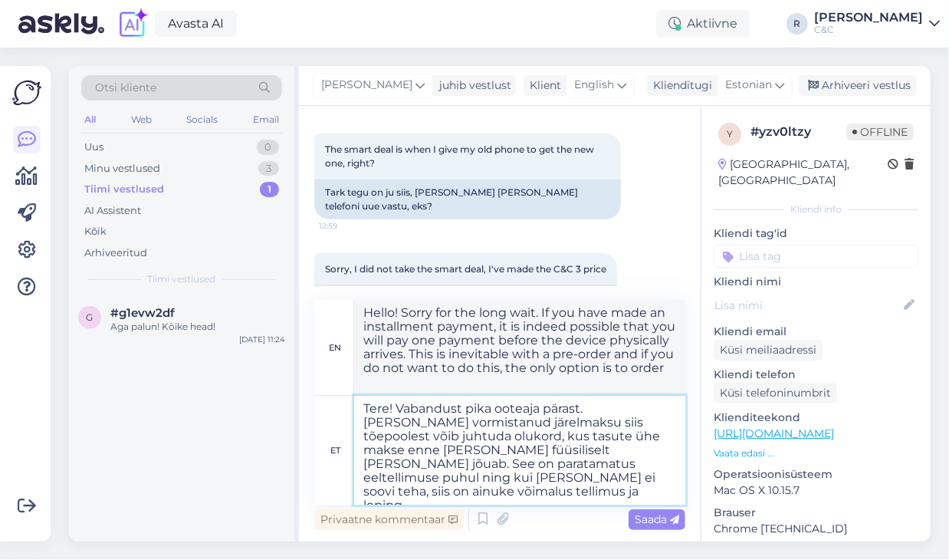
type textarea "Tere! Vabandust pika ooteaja pärast. [PERSON_NAME] vormistanud järelmaksu siis …"
type textarea "Hello! Sorry for the long wait. If you have made an installment payment, it is …"
type textarea "Tere! Vabandust pika ooteaja pärast. [PERSON_NAME] vormistanud järelmaksu siis …"
type textarea "Hello! Sorry for the long wait. If you have made an installment payment, it is …"
type textarea "Tere! Vabandust pika ooteaja pärast. [PERSON_NAME] vormistanud järelmaksu siis …"
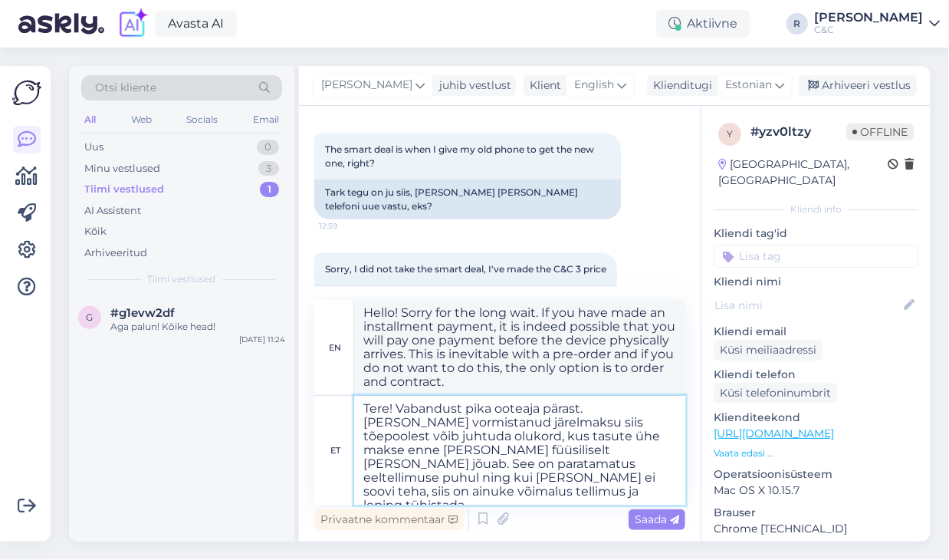
type textarea "Hello! Sorry for the long wait. If you have made an installment payment, it is …"
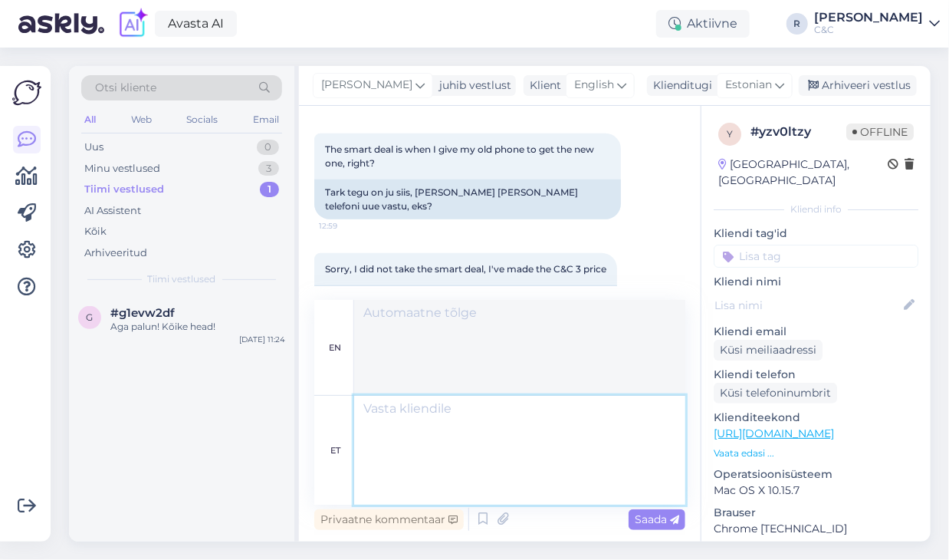
scroll to position [874, 0]
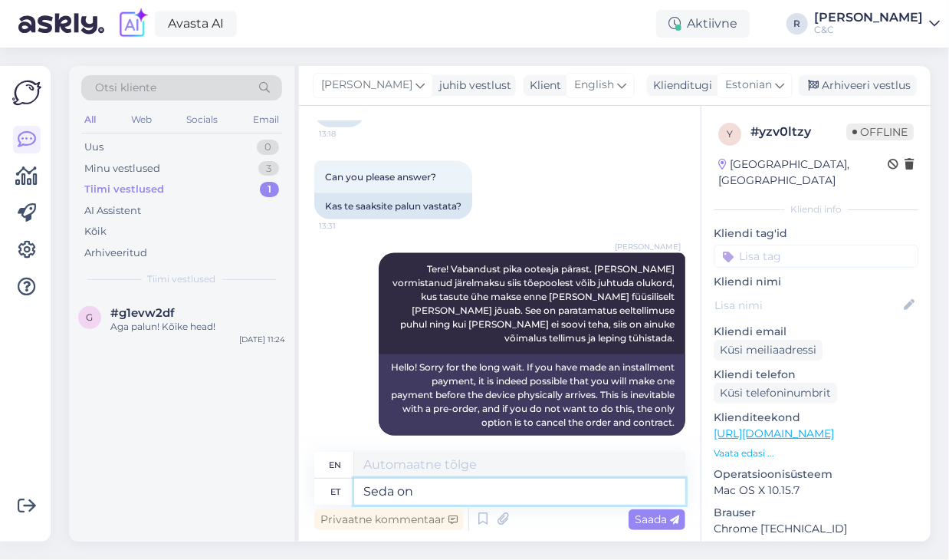
type textarea "Seda on"
type textarea "This"
type textarea "Seda on mei"
type textarea "This is"
type textarea "Seda on [PERSON_NAME]"
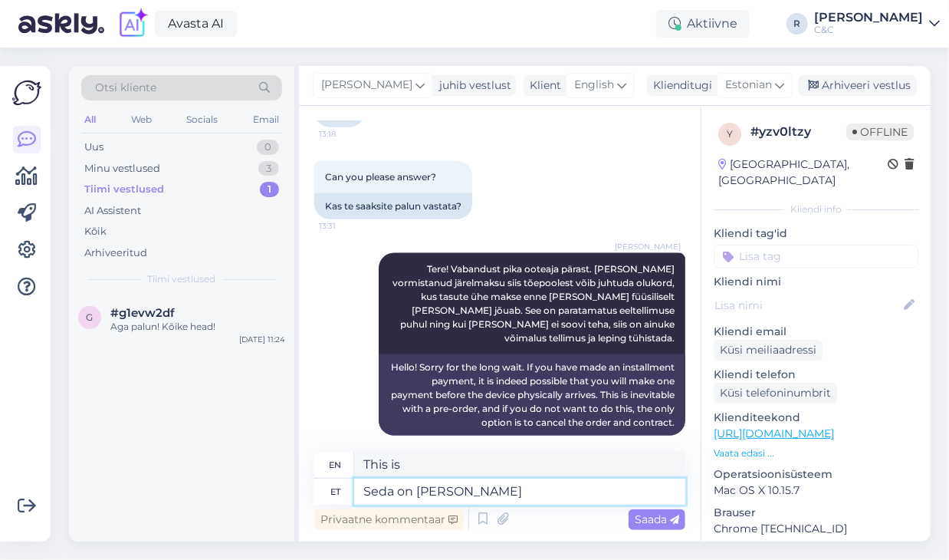
type textarea "We have this."
type textarea "[PERSON_NAME] on [PERSON_NAME] e"
type textarea "We have that too."
type textarea "Seda on [PERSON_NAME] eelnevatel a"
type textarea "We have this in the previous ones too"
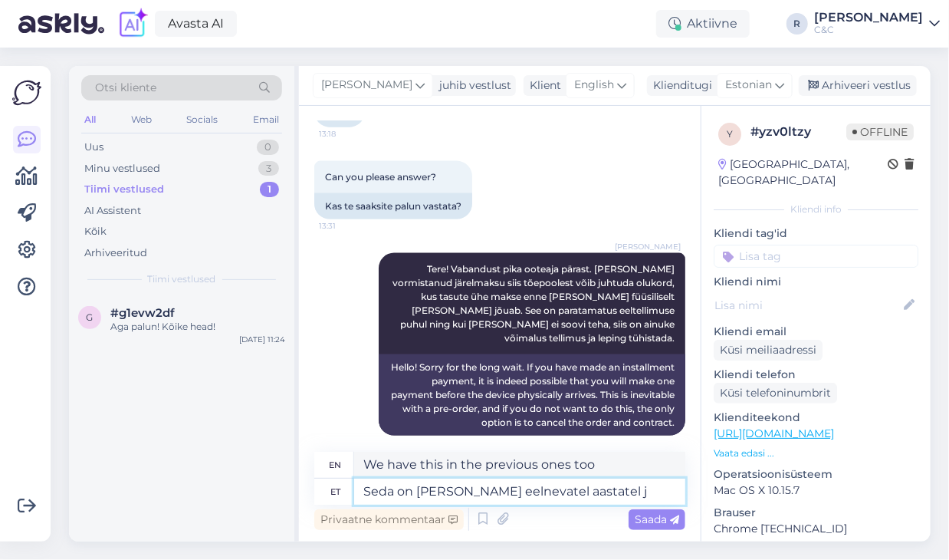
type textarea "Seda on [PERSON_NAME] eelnevatel aastatel jh"
type textarea "We have had this in previous years as well."
type textarea "Seda on [PERSON_NAME] eelnevatel aastatel juhtunud k"
type textarea "This has happened to us in previous years as well."
type textarea "Seda on [PERSON_NAME] eelnevatel aastatel juhtunud kui A"
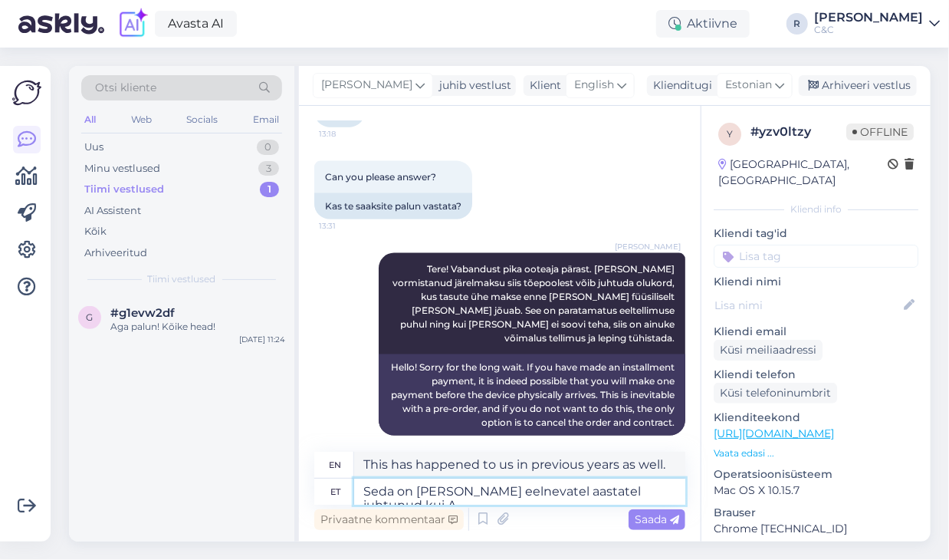
type textarea "This has happened to us in previous years as well when"
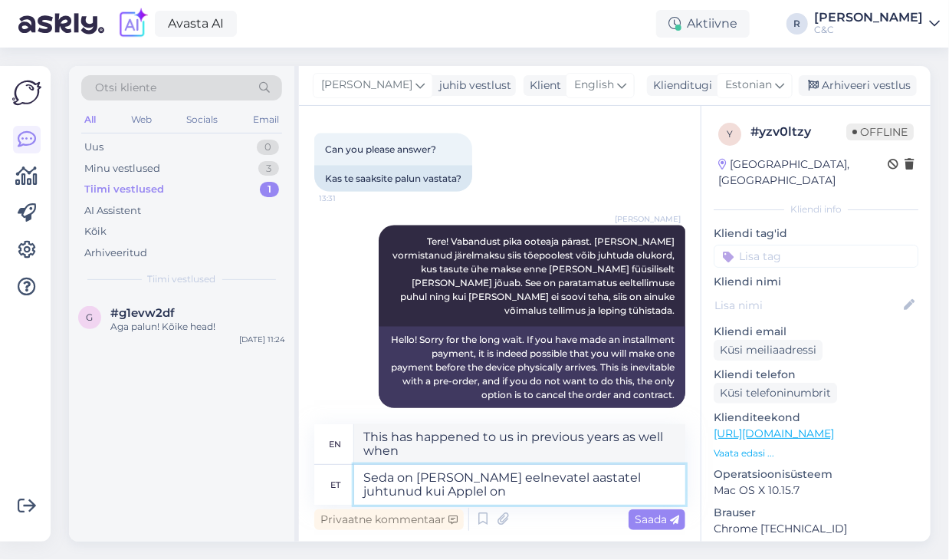
type textarea "Seda on [PERSON_NAME] eelnevatel aastatel juhtunud kui [PERSON_NAME] on s"
type textarea "This has happened to us in previous years when Apple"
type textarea "Seda on [PERSON_NAME] eelnevatel aastatel juhtunud kui Applel on sea"
type textarea "This has happened to us in previous years when Apple has"
type textarea "Seda on [PERSON_NAME] eelnevatel aastatel juhtunud kui Applel on seadmetega tar"
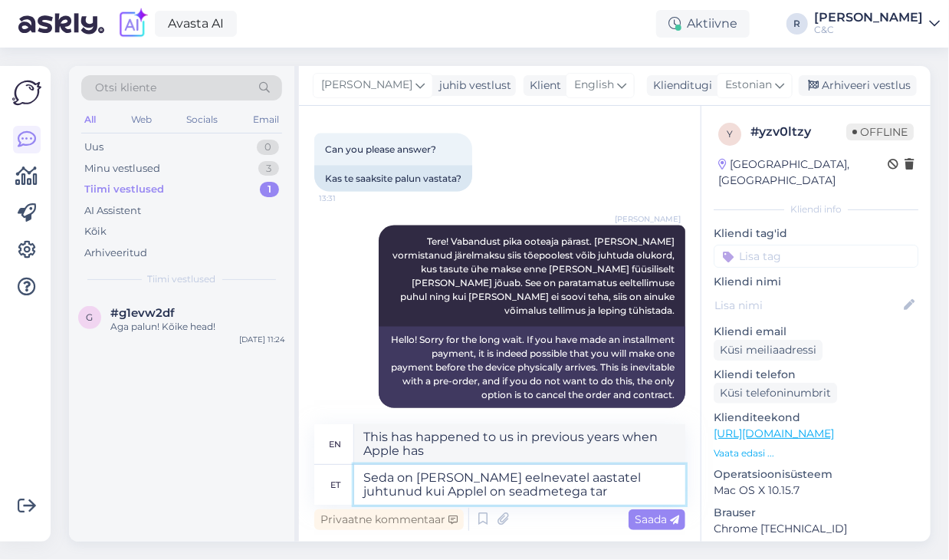
type textarea "This has happened to us in previous years when Apple has devices"
type textarea "Seda on [PERSON_NAME] eelnevatel aastatel juhtunud kui Applel on seadmetega tar…"
type textarea "This has happened to us in previous years when Apple had supply issues with dev…"
type textarea "Seda on [PERSON_NAME] eelnevatel aastatel juhtunud kui Applel on seadmetega tar…"
type textarea "This has happened to us in previous years when Apple had supply issues with dev…"
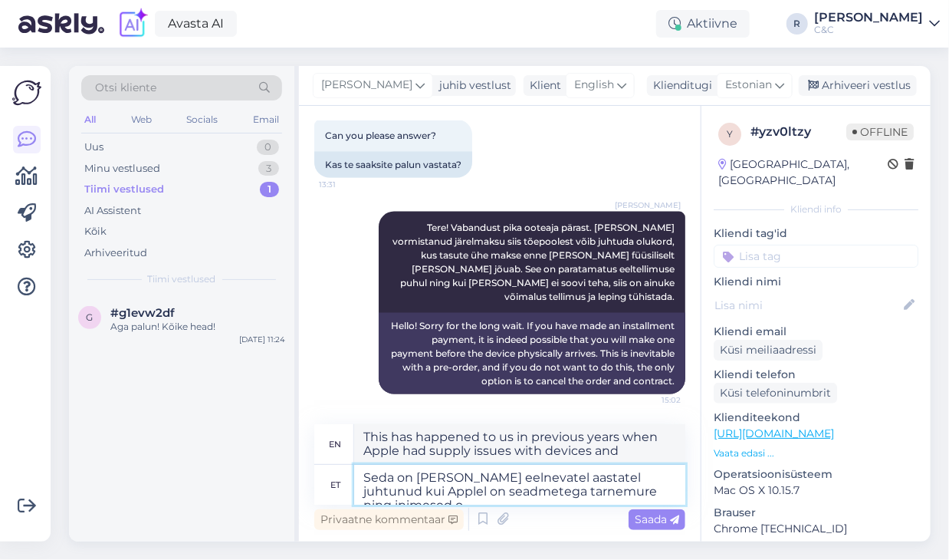
type textarea "Seda on [PERSON_NAME] eelnevatel aastatel juhtunud kui Applel on seadmetega tar…"
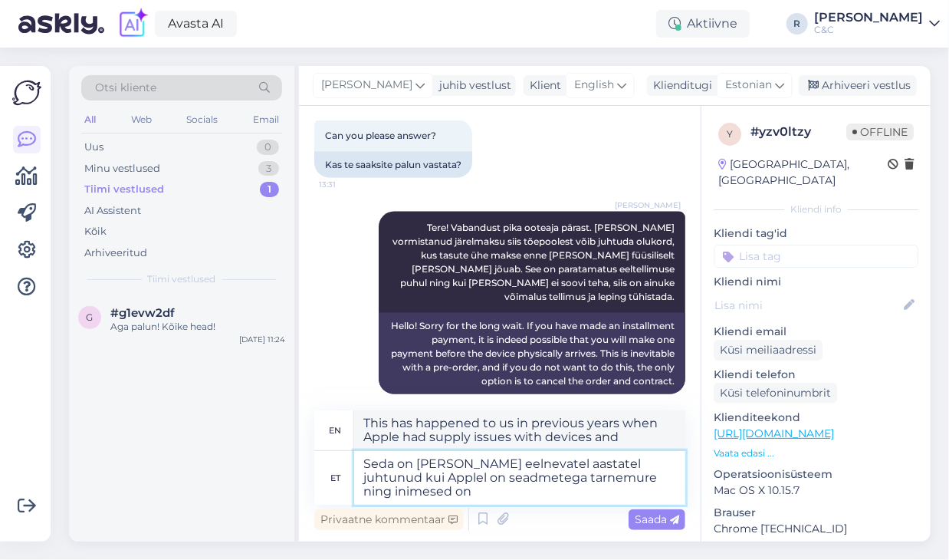
type textarea "This has happened to us in previous years when Apple had supply issues with dev…"
type textarea "Seda on [PERSON_NAME] eelnevatel aastatel juhtunud kui Applel on seadmetega tar…"
type textarea "This has happened to us in previous years when Apple had supply issues with dev…"
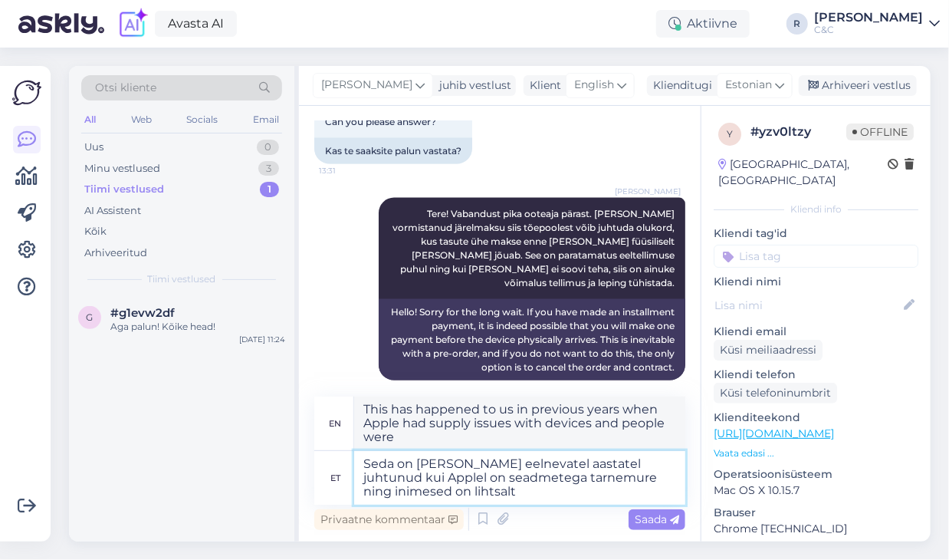
type textarea "Seda on [PERSON_NAME] eelnevatel aastatel juhtunud kui Applel on seadmetega tar…"
type textarea "This has happened to us in previous years when Apple had supply issues with dev…"
type textarea "Seda on [PERSON_NAME] eelnevatel aastatel juhtunud kui Applel on seadmetega tar…"
type textarea "This has happened to us in previous years when Apple had supply issues with dev…"
type textarea "Seda on [PERSON_NAME] eelnevatel aastatel juhtunud kui Applel on seadmetega tar…"
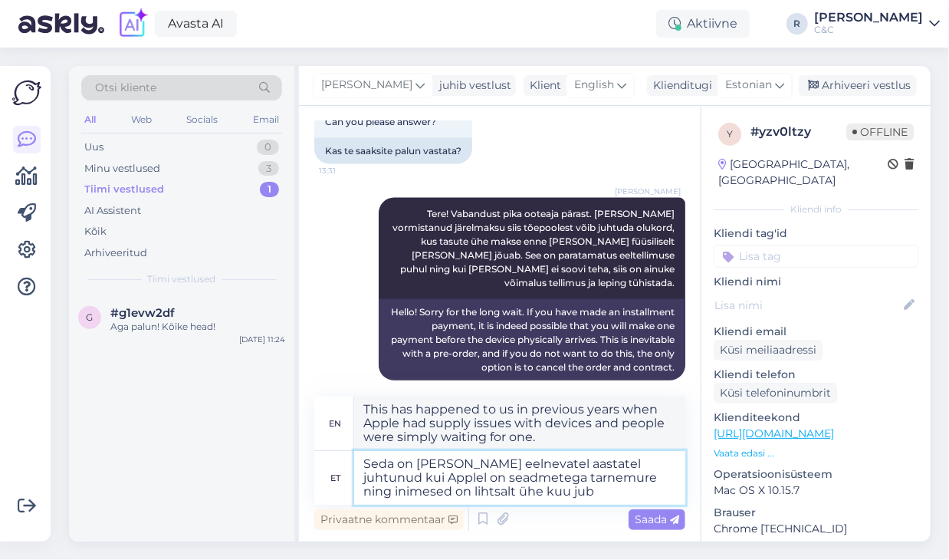
type textarea "This has happened to us in previous years when Apple had supply issues with dev…"
type textarea "Seda on [PERSON_NAME] eelnevatel aastatel juhtunud kui Applel on seadmetega tar…"
type textarea "This has happened to us in previous years when Apple has supply issues with dev…"
type textarea "Seda on [PERSON_NAME] eelnevatel aastatel juhtunud kui Applel on seadmetega tar…"
type textarea "This has happened to us in previous years when Apple had supply issues with dev…"
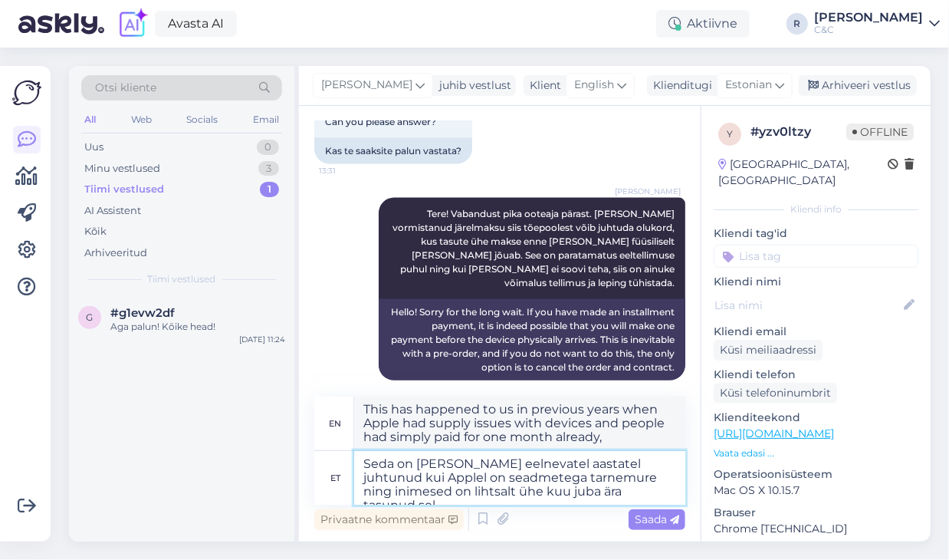
type textarea "Seda on [PERSON_NAME] eelnevatel aastatel juhtunud kui Applel on seadmetega tar…"
type textarea "This has happened to us in previous years when Apple had supply issues with dev…"
type textarea "Seda on [PERSON_NAME] eelnevatel aastatel juhtunud kui Applel on seadmetega tar…"
type textarea "This has happened to us in previous years when Apple had supply issues with dev…"
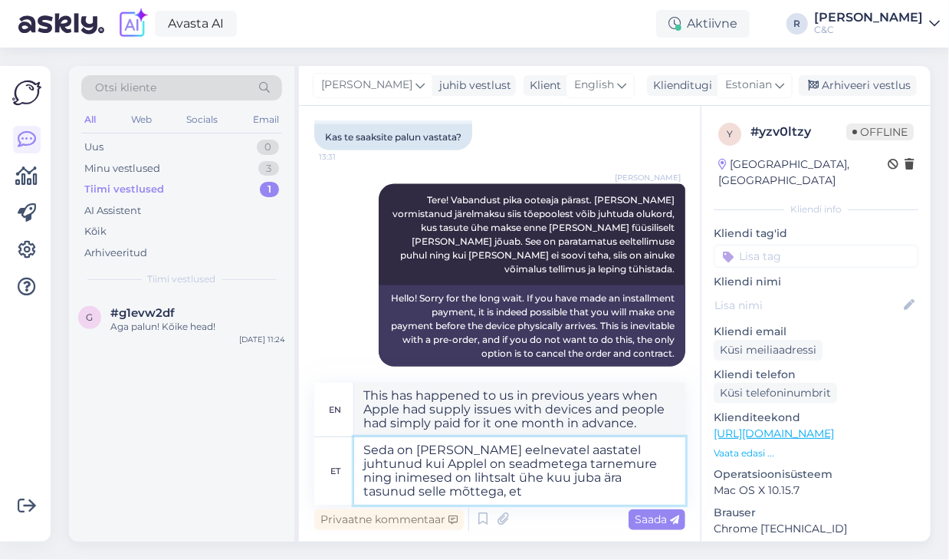
type textarea "Seda on [PERSON_NAME] eelnevatel aastatel juhtunud kui Applel on seadmetega tar…"
type textarea "This has happened to us in previous years when Apple had supply issues with dev…"
type textarea "Seda on [PERSON_NAME] eelnevatel aastatel juhtunud kui Applel on seadmetega tar…"
type textarea "This has happened to us in previous years when Apple had supply issues with dev…"
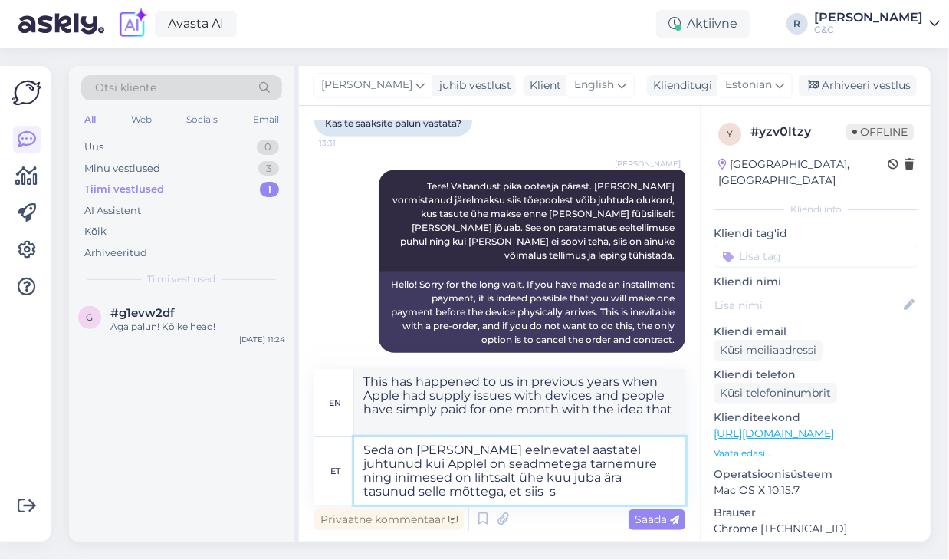
type textarea "Seda on [PERSON_NAME] eelnevatel aastatel juhtunud kui Applel on seadmetega tar…"
type textarea "This has happened to us in previous years when Apple had supply issues with dev…"
type textarea "Seda on [PERSON_NAME] eelnevatel aastatel juhtunud kui Applel on seadmetega tar…"
type textarea "This has happened to us in previous years when Apple had supply issues with dev…"
type textarea "Seda on [PERSON_NAME] eelnevatel aastatel juhtunud kui Applel on seadmetega tar…"
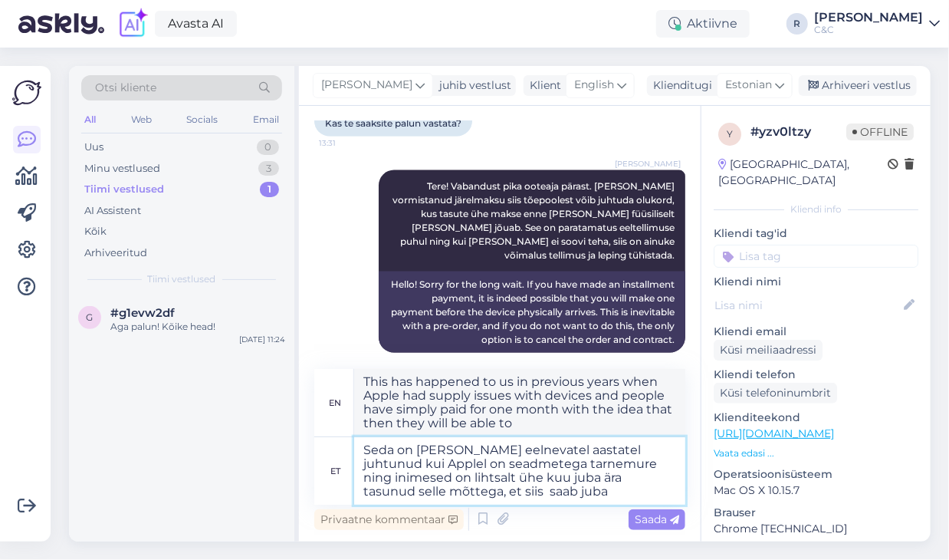
type textarea "This has happened to us in previous years when Apple had supply issues with dev…"
type textarea "Seda on [PERSON_NAME] eelnevatel aastatel juhtunud kui Applel on seadmetega tar…"
type textarea "This has happened to us in previous years when Apple had supply issues with dev…"
type textarea "Seda on [PERSON_NAME] eelnevatel aastatel juhtunud kui Applel on seadmetega tar…"
type textarea "This has happened to us in previous years when Apple had supply issues with dev…"
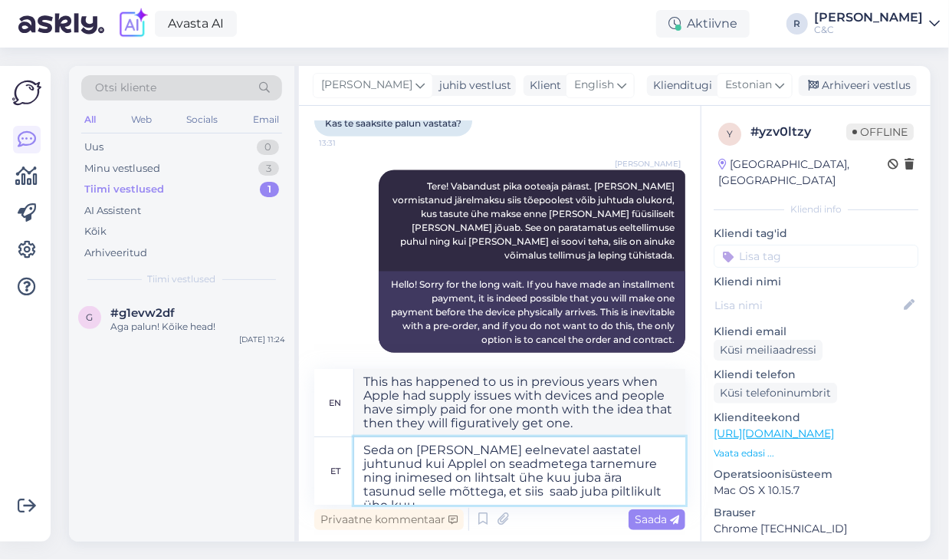
type textarea "Seda on [PERSON_NAME] eelnevatel aastatel juhtunud kui Applel on seadmetega tar…"
type textarea "This has happened to us in previous years when Apple had supply issues with dev…"
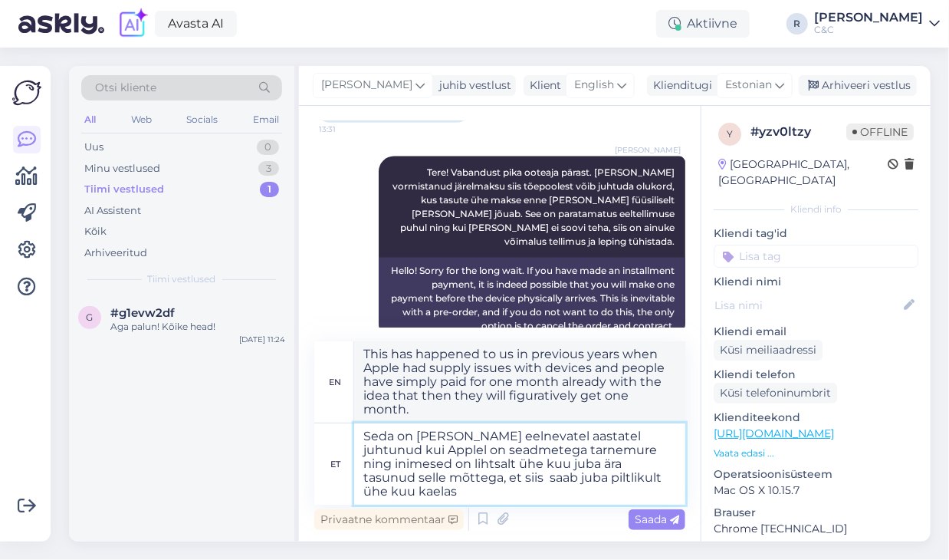
scroll to position [984, 0]
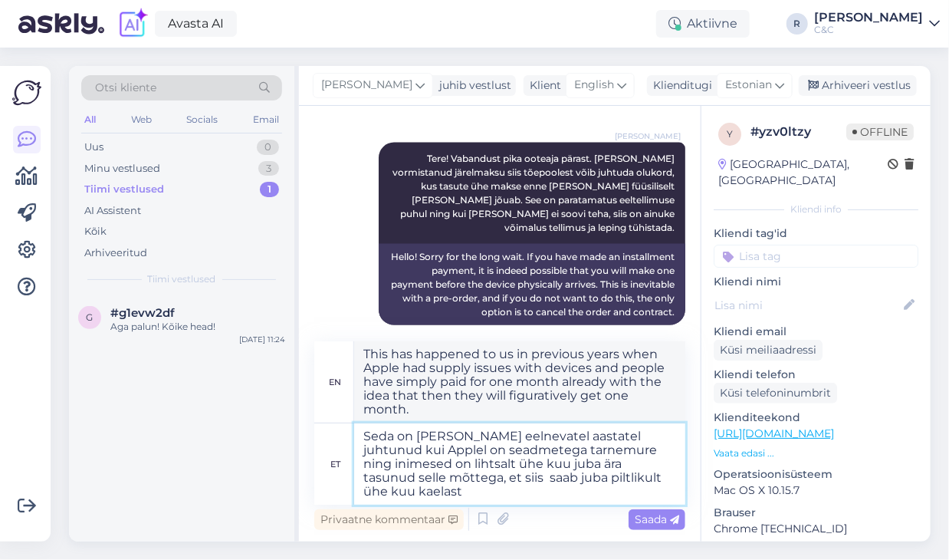
type textarea "Seda on [PERSON_NAME] eelnevatel aastatel juhtunud kui Applel on seadmetega tar…"
type textarea "This has happened to us in previous years when Apple had supply issues with dev…"
type textarea "Seda on [PERSON_NAME] eelnevatel aastatel juhtunud kui Applel on seadmetega tar…"
type textarea "This has happened to us in previous years when Apple had supply issues with dev…"
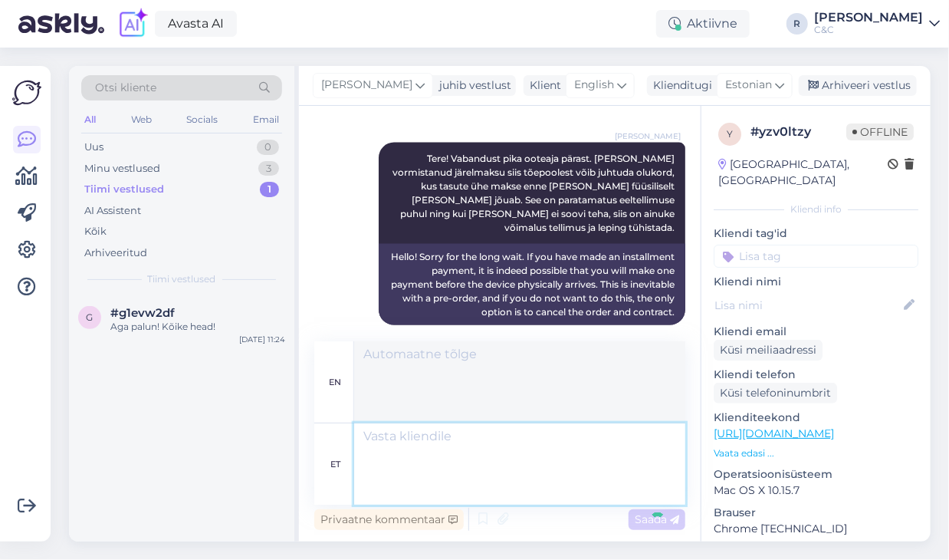
scroll to position [1049, 0]
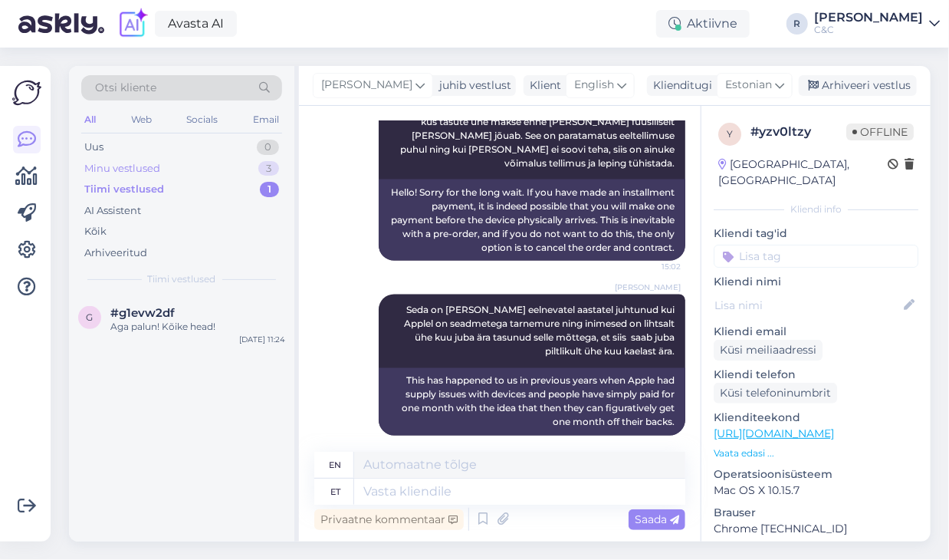
click at [234, 164] on div "Minu vestlused 3" at bounding box center [181, 168] width 201 height 21
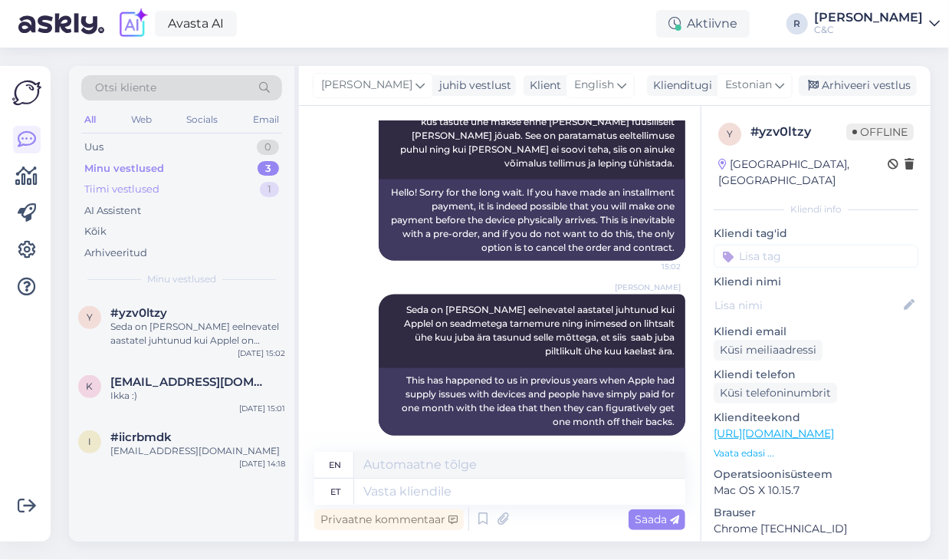
click at [219, 189] on div "Tiimi vestlused 1" at bounding box center [181, 189] width 201 height 21
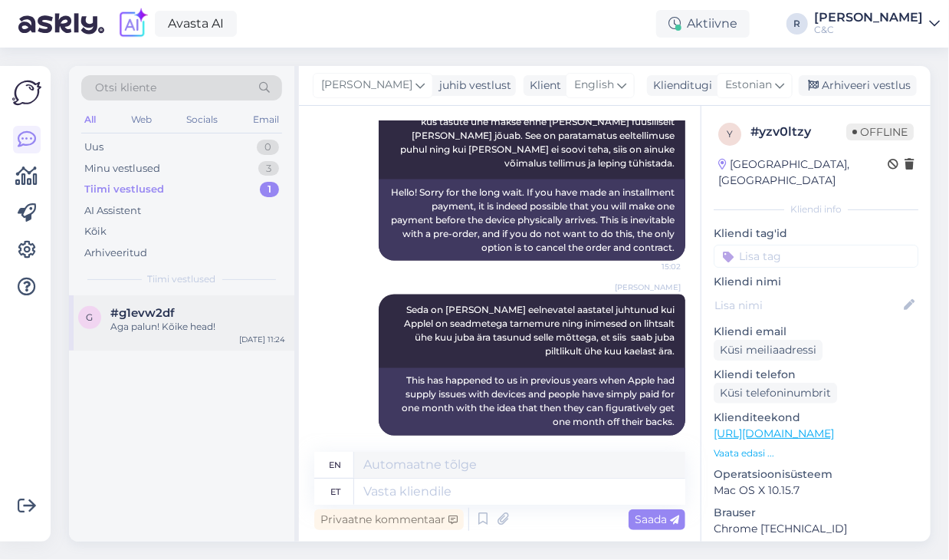
click at [203, 333] on div "g #g1evw2df Aga palun! Kõike head! [DATE] 11:24" at bounding box center [181, 322] width 225 height 55
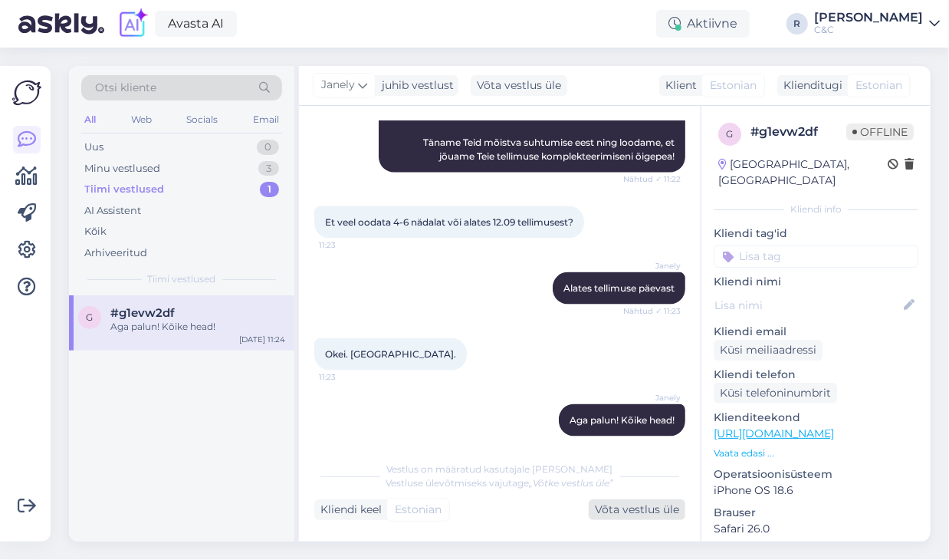
click at [606, 519] on div "Võta vestlus üle" at bounding box center [637, 509] width 97 height 21
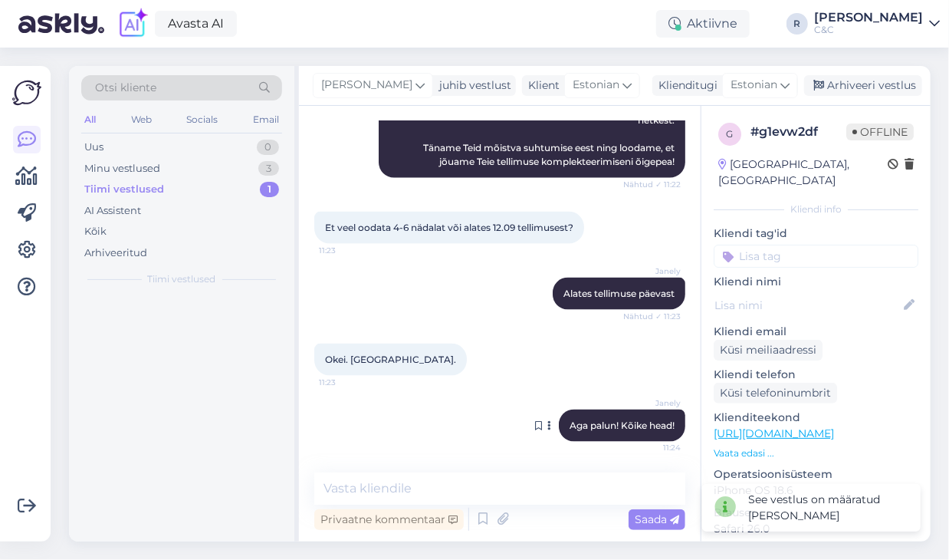
scroll to position [853, 0]
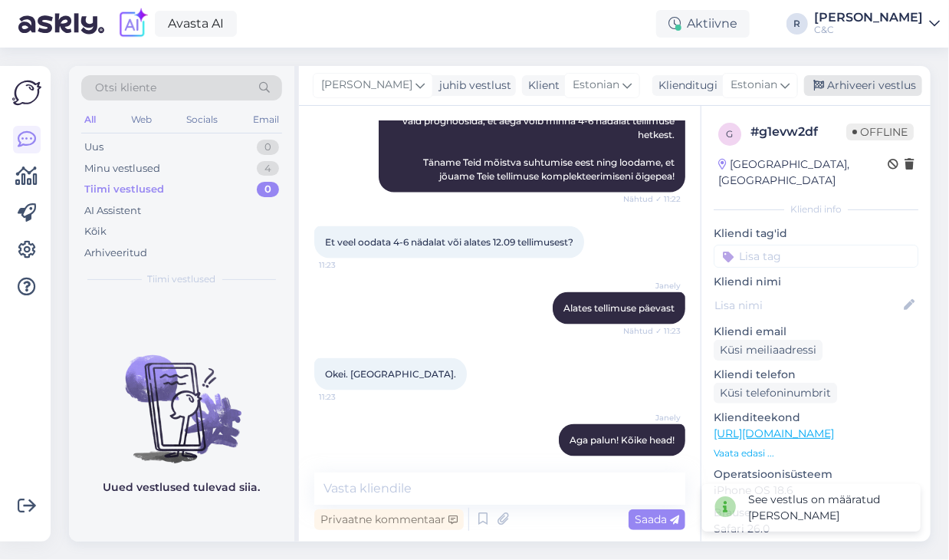
click at [831, 84] on div "Arhiveeri vestlus" at bounding box center [863, 85] width 118 height 21
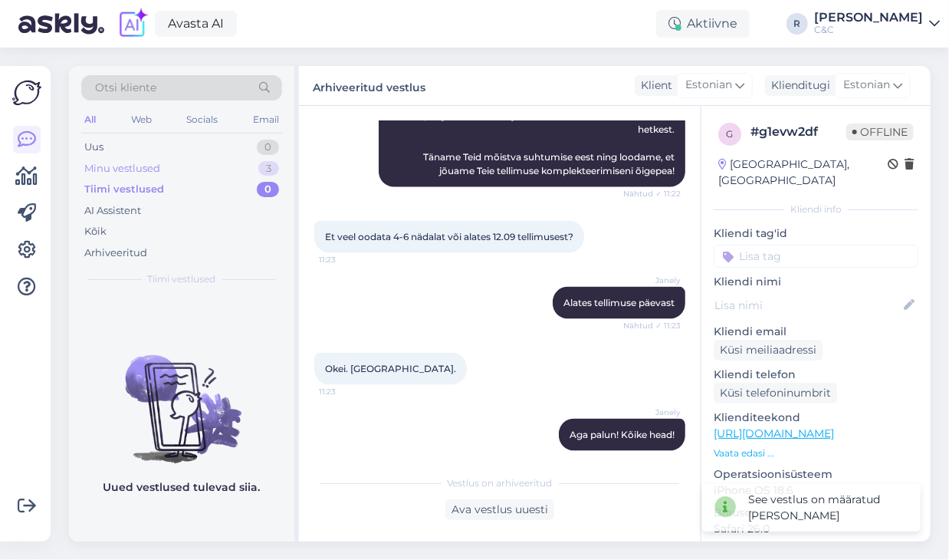
click at [221, 172] on div "Minu vestlused 3" at bounding box center [181, 168] width 201 height 21
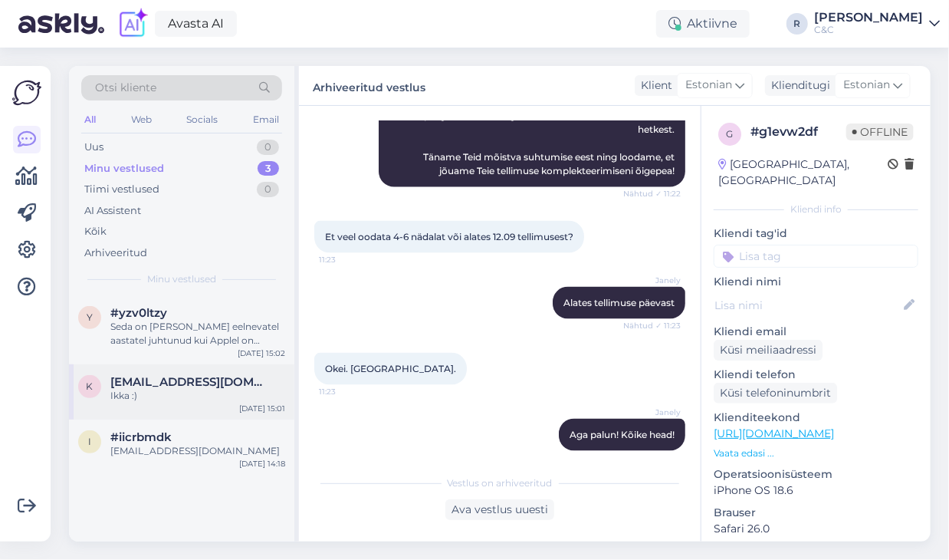
click at [147, 365] on div "k [EMAIL_ADDRESS][DOMAIN_NAME] Ikka :) [DATE] 15:01" at bounding box center [181, 391] width 225 height 55
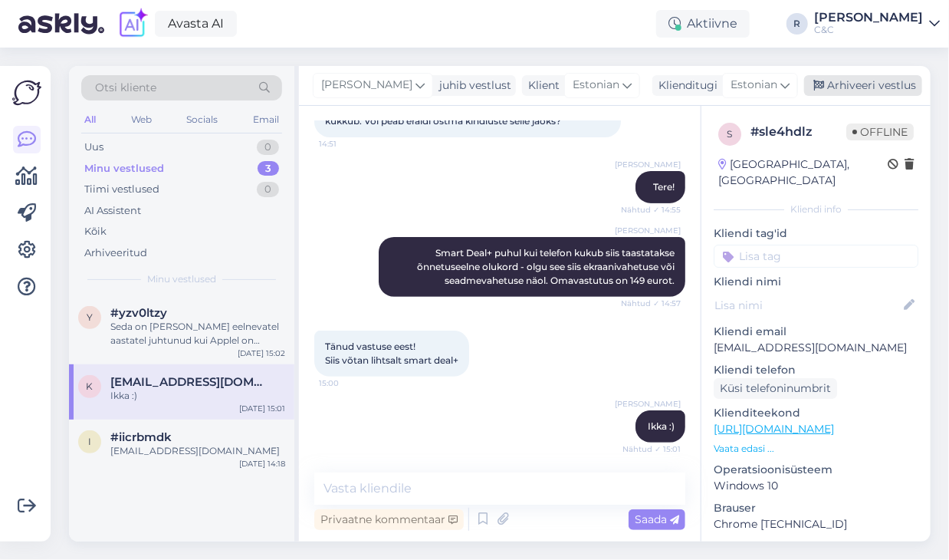
click at [863, 86] on div "Arhiveeri vestlus" at bounding box center [863, 85] width 118 height 21
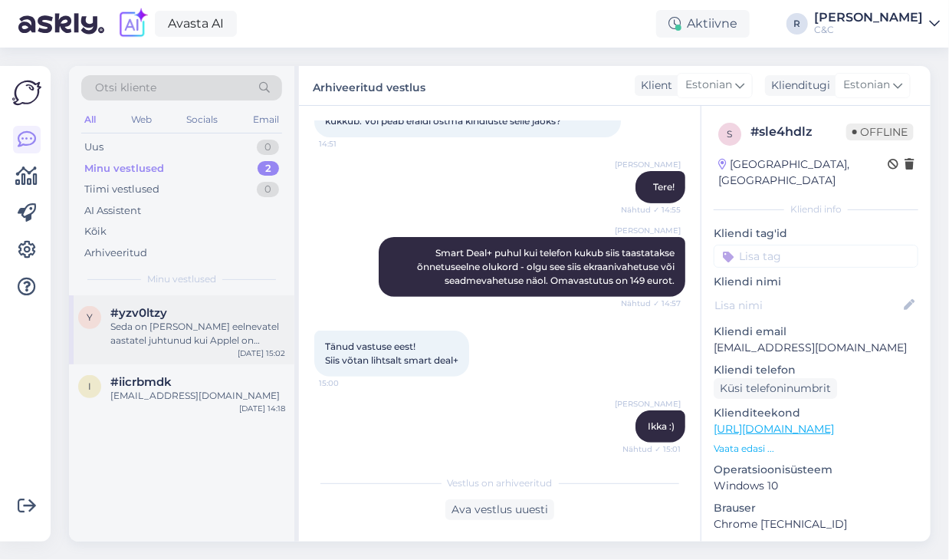
click at [236, 313] on div "#yzv0ltzy" at bounding box center [197, 313] width 175 height 14
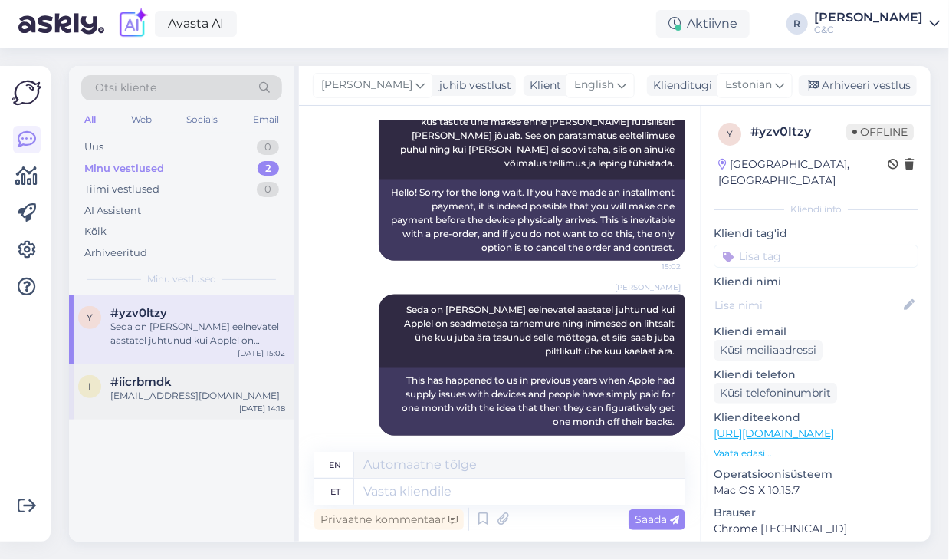
click at [205, 389] on div "[EMAIL_ADDRESS][DOMAIN_NAME]" at bounding box center [197, 396] width 175 height 14
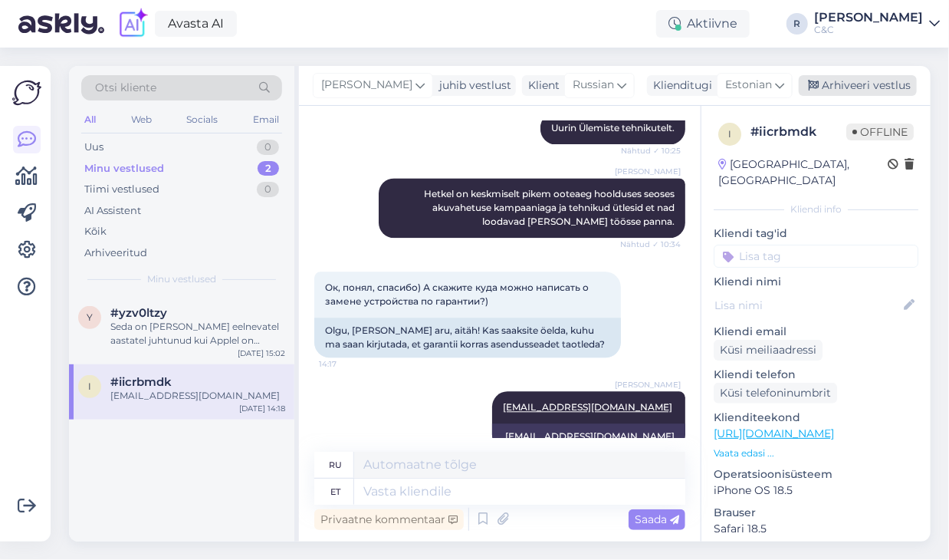
click at [852, 89] on div "Arhiveeri vestlus" at bounding box center [858, 85] width 118 height 21
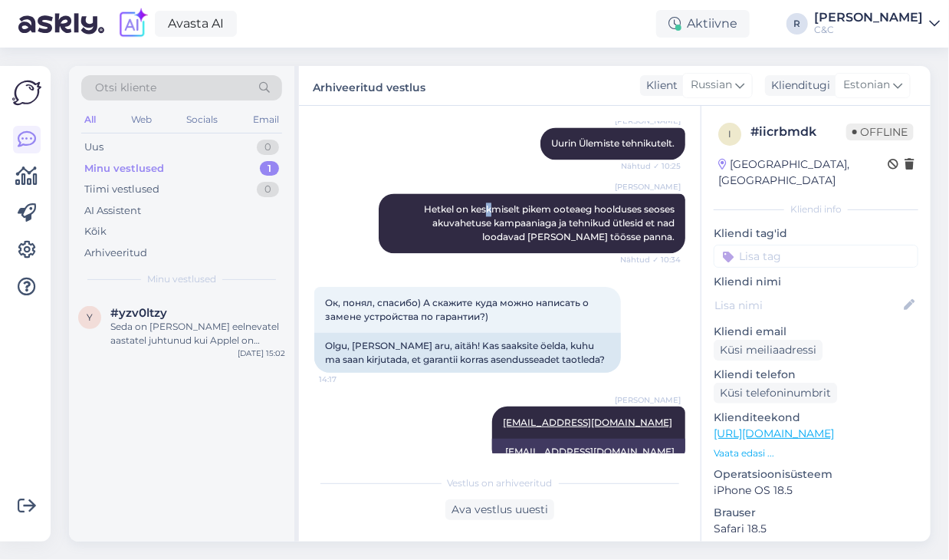
click at [478, 176] on div "[PERSON_NAME] on keskmiselt pikem ooteaeg hoolduses seoses akuvahetuse kampaani…" at bounding box center [499, 223] width 371 height 94
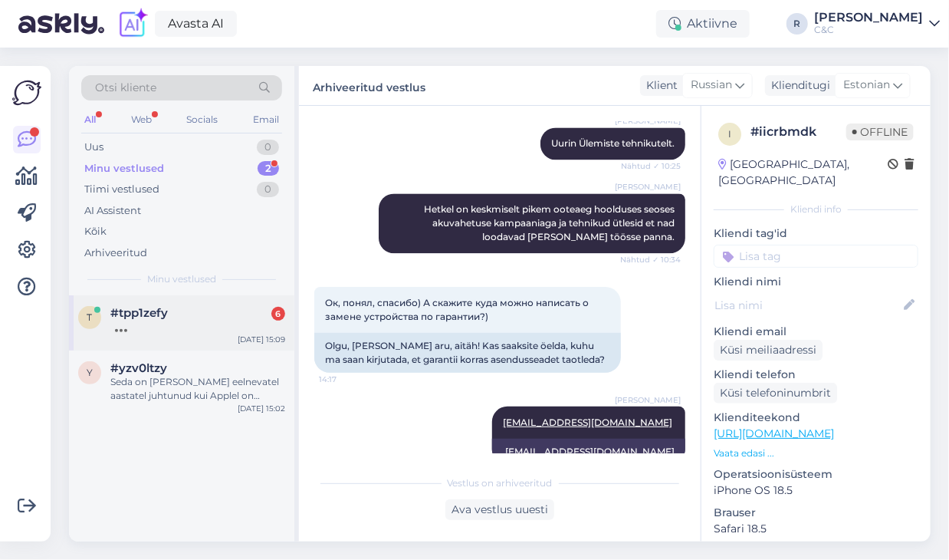
click at [202, 317] on div "#tpp1zefy 6" at bounding box center [197, 313] width 175 height 14
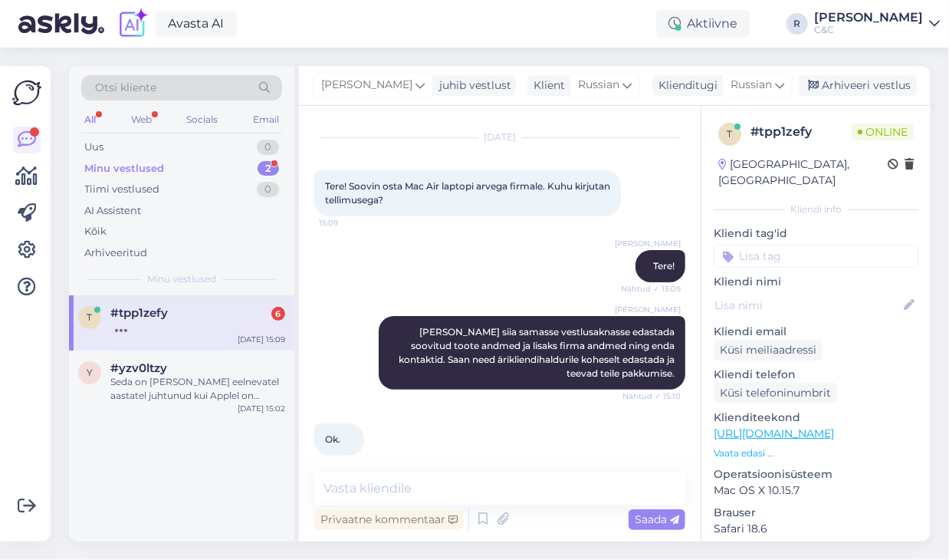
scroll to position [616, 0]
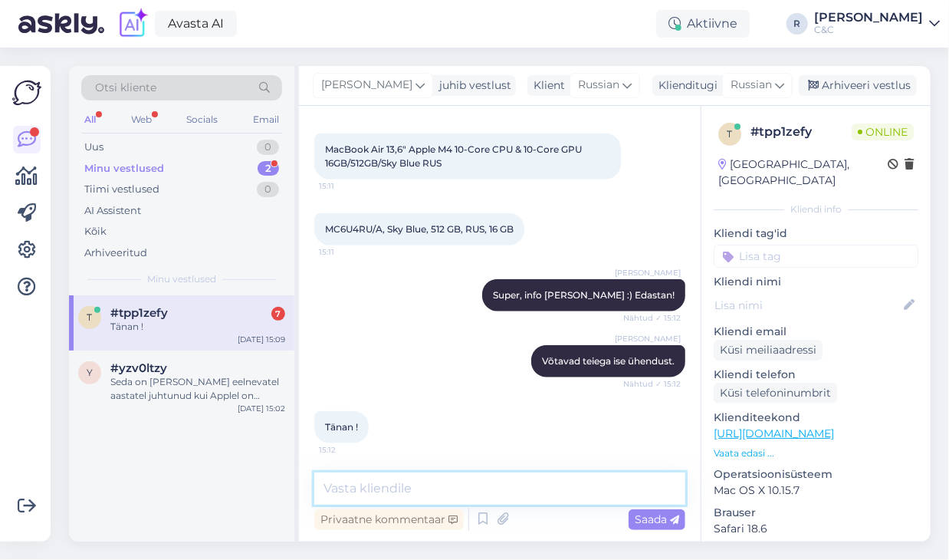
click at [429, 487] on textarea at bounding box center [499, 488] width 371 height 32
type textarea "Ikka, kõike head!"
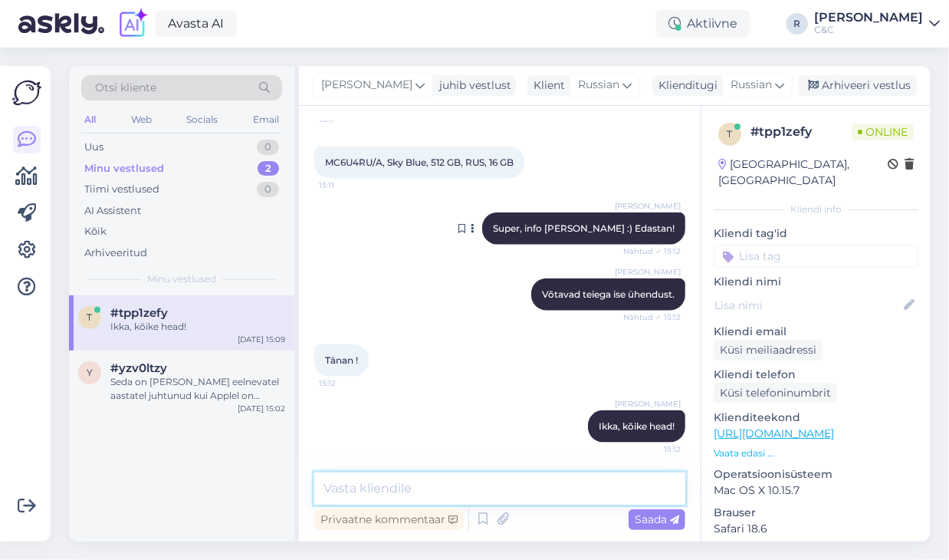
scroll to position [748, 0]
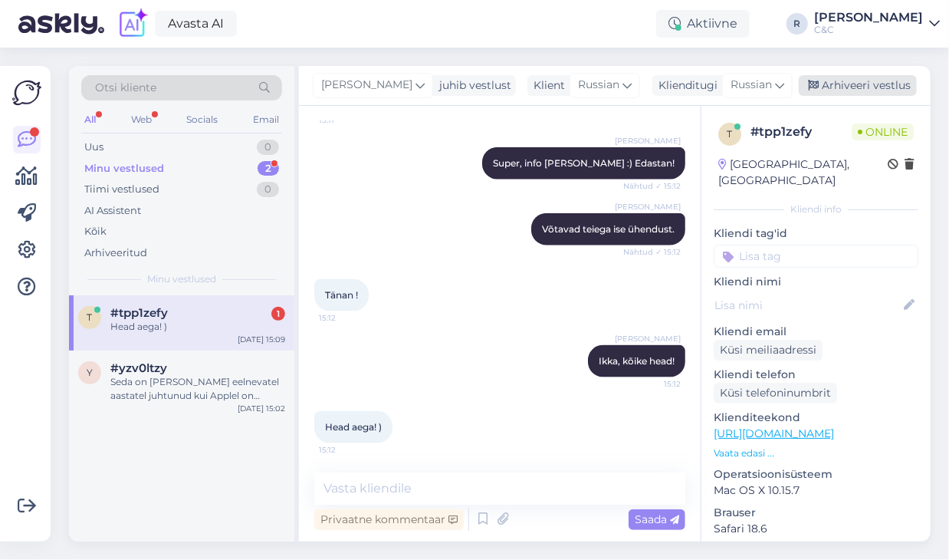
click at [852, 90] on div "Arhiveeri vestlus" at bounding box center [858, 85] width 118 height 21
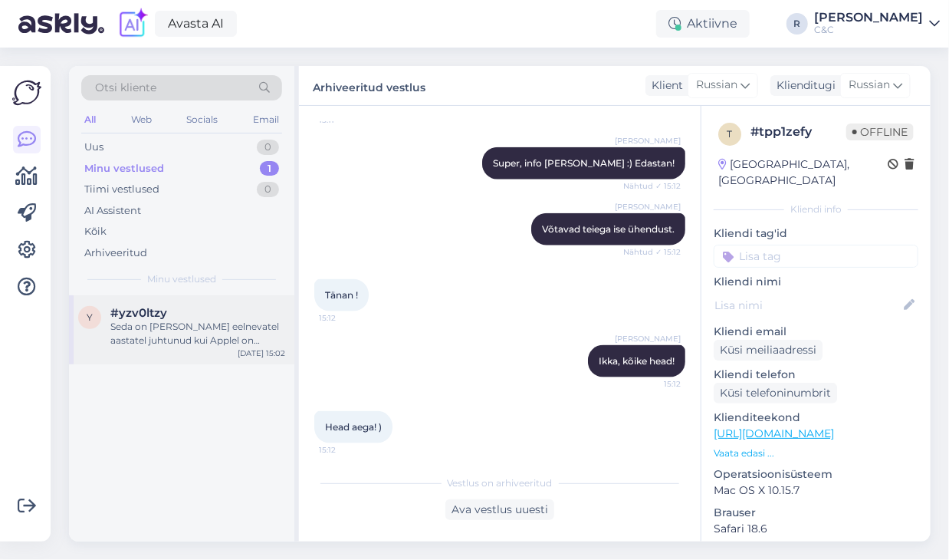
click at [252, 325] on div "Seda on [PERSON_NAME] eelnevatel aastatel juhtunud kui Applel on seadmetega tar…" at bounding box center [197, 334] width 175 height 28
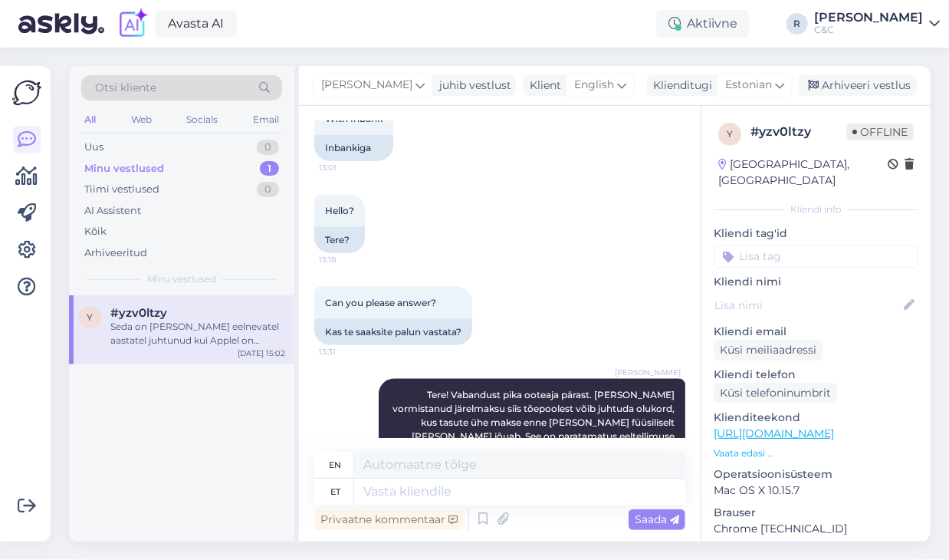
scroll to position [1049, 0]
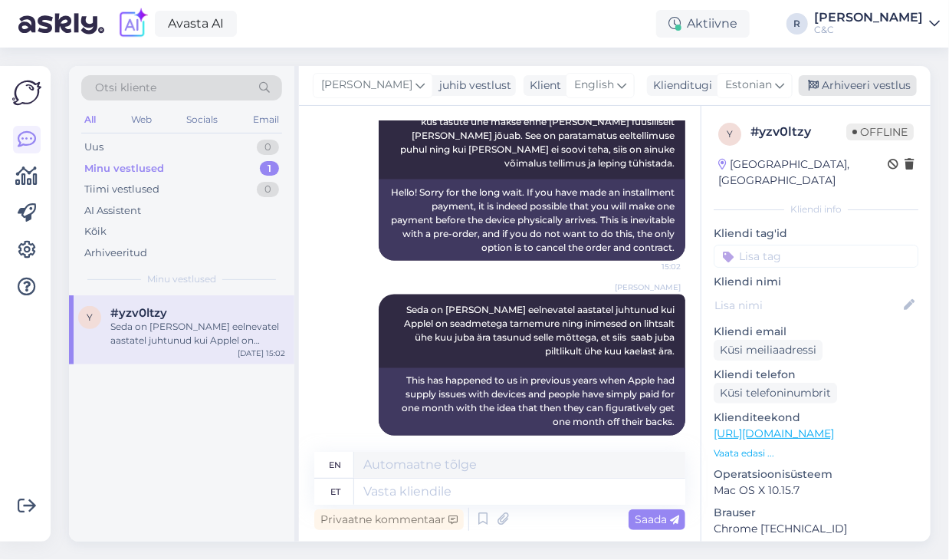
click at [844, 88] on div "Arhiveeri vestlus" at bounding box center [858, 85] width 118 height 21
